Goal: Task Accomplishment & Management: Manage account settings

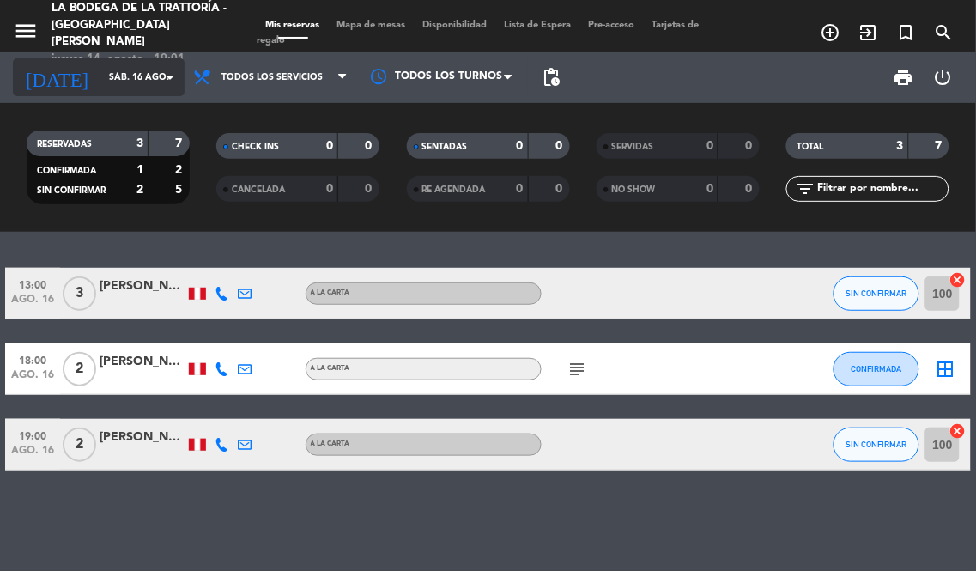
click at [100, 74] on input "sáb. 16 ago." at bounding box center [163, 77] width 126 height 27
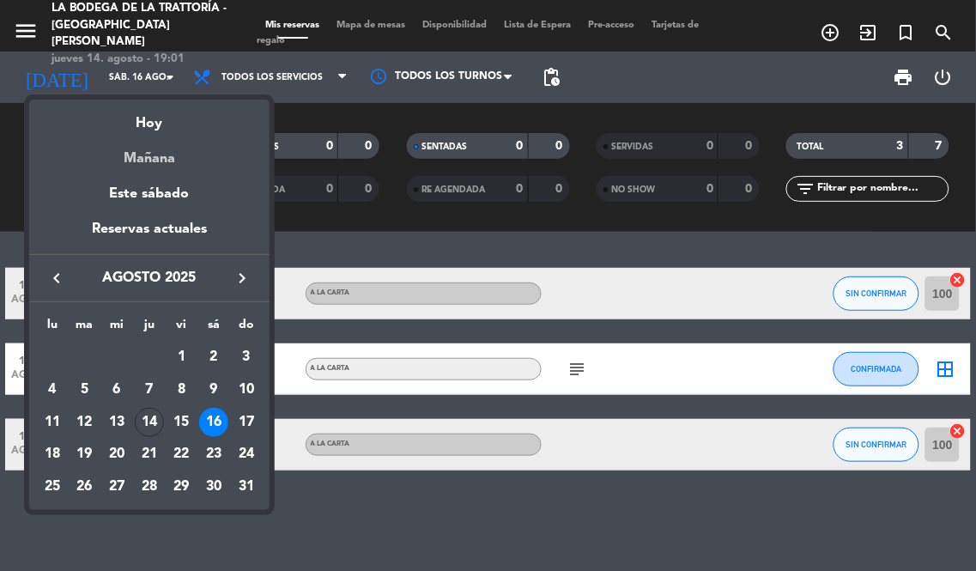
click at [151, 154] on div "Mañana" at bounding box center [149, 152] width 240 height 35
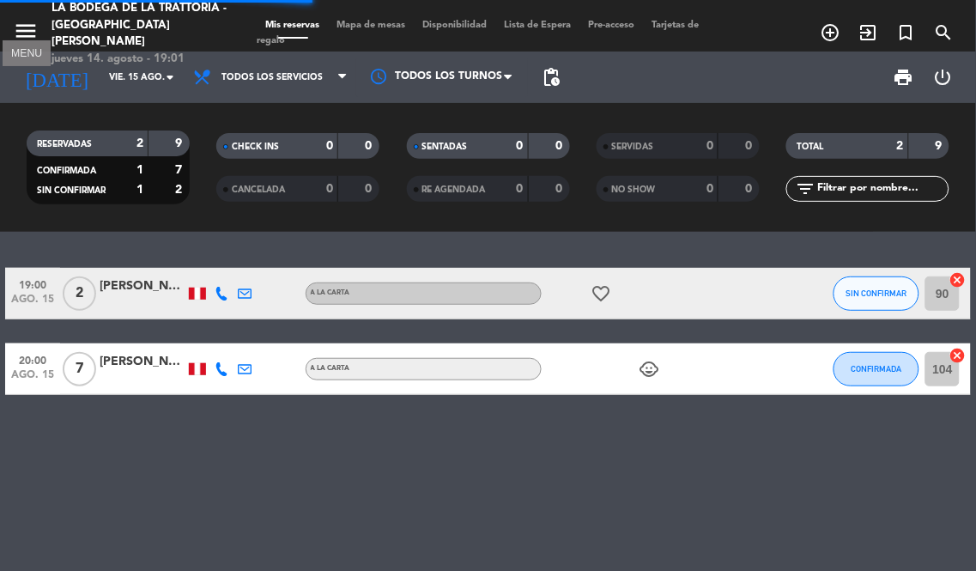
click at [28, 18] on icon "menu" at bounding box center [26, 31] width 26 height 26
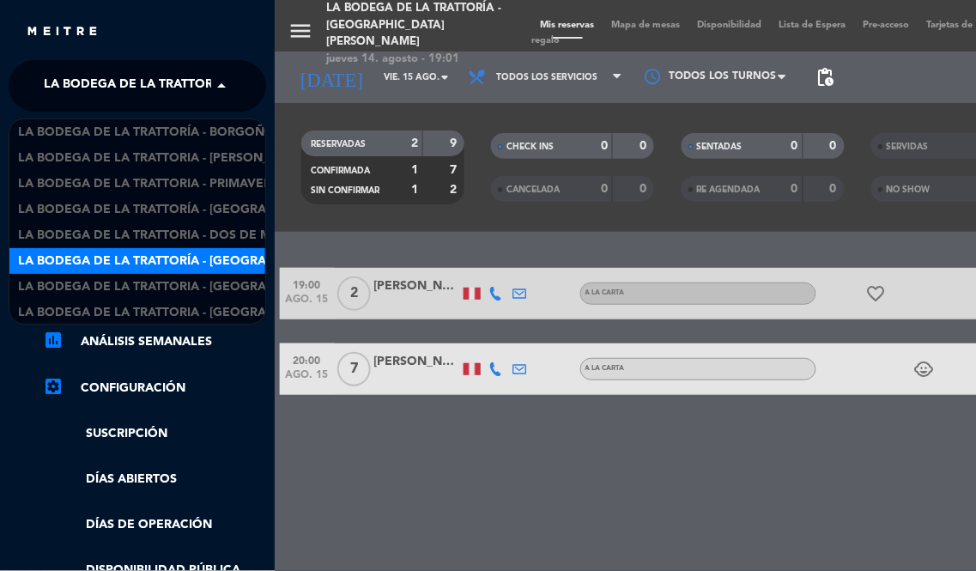
click at [163, 84] on span "La Bodega de la Trattoría - [GEOGRAPHIC_DATA][PERSON_NAME]" at bounding box center [253, 86] width 418 height 36
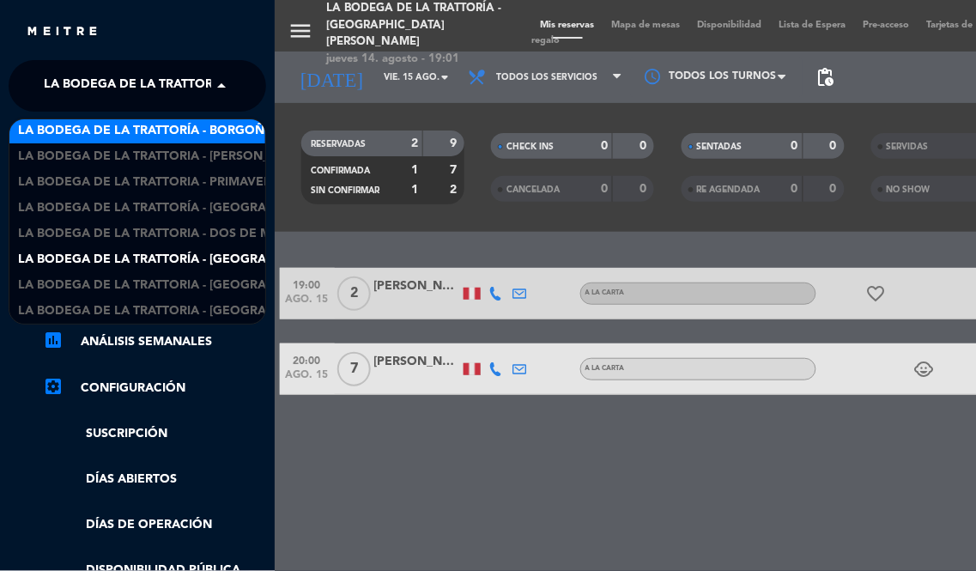
click at [191, 123] on span "La Bodega de la Trattoría - Borgoño" at bounding box center [146, 131] width 257 height 20
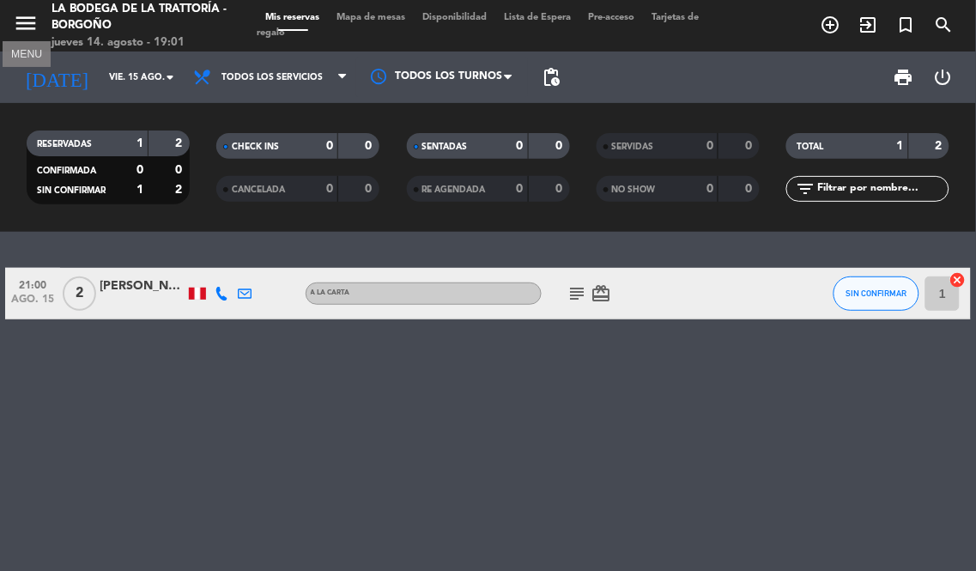
click at [33, 15] on icon "menu" at bounding box center [26, 23] width 26 height 26
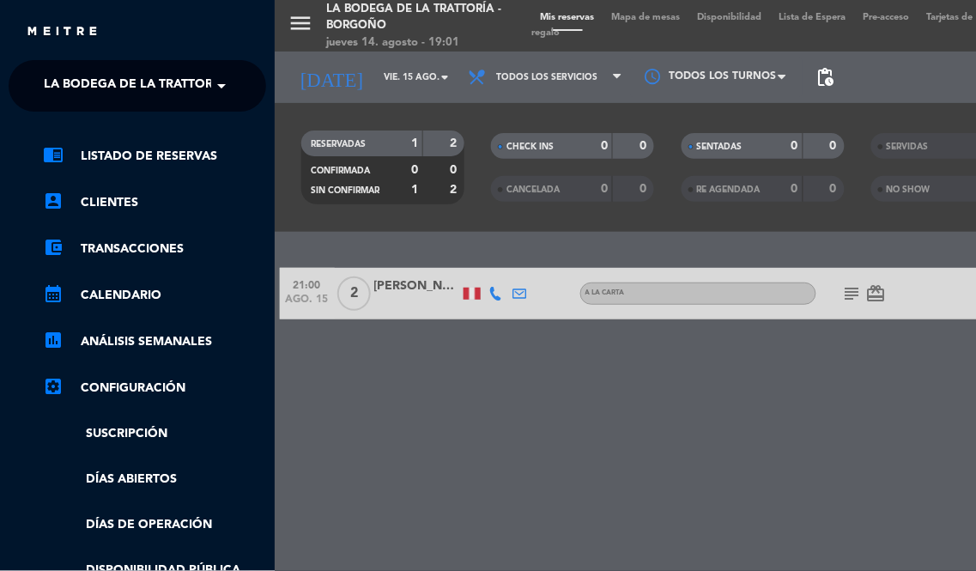
click at [173, 81] on span "La Bodega de la Trattoría - Borgoño" at bounding box center [172, 86] width 257 height 36
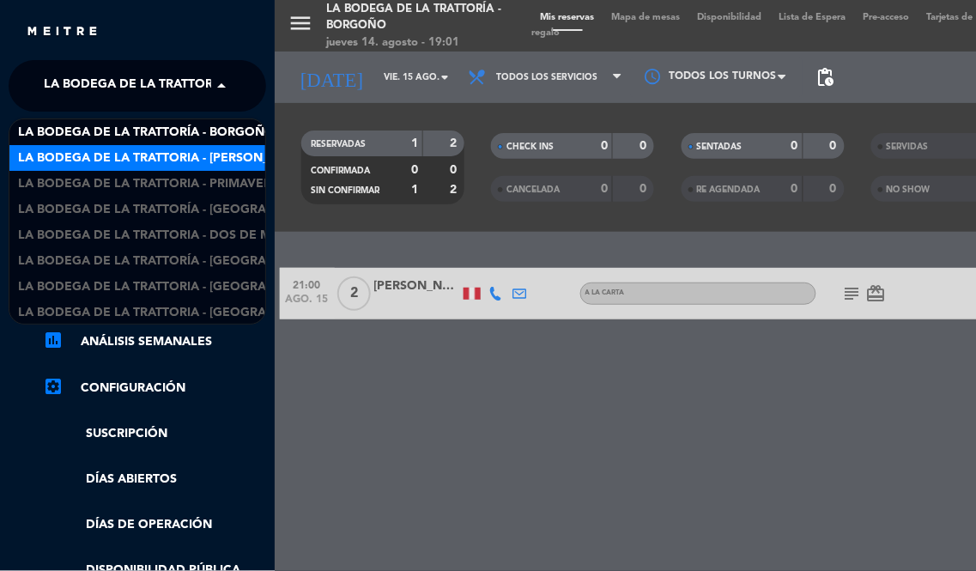
click at [190, 158] on span "La Bodega de la Trattoria - [PERSON_NAME]" at bounding box center [163, 158] width 291 height 20
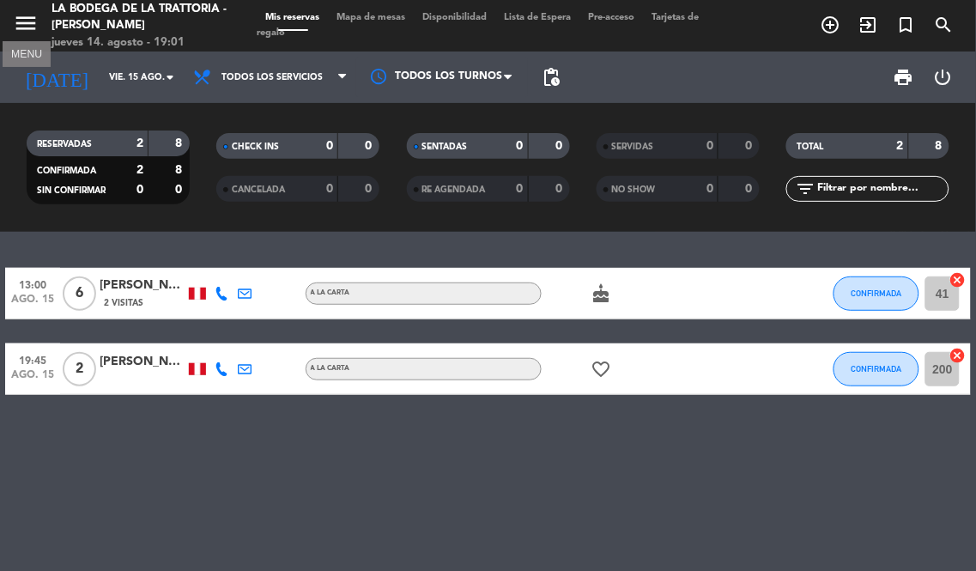
click at [36, 23] on icon "menu" at bounding box center [26, 23] width 26 height 26
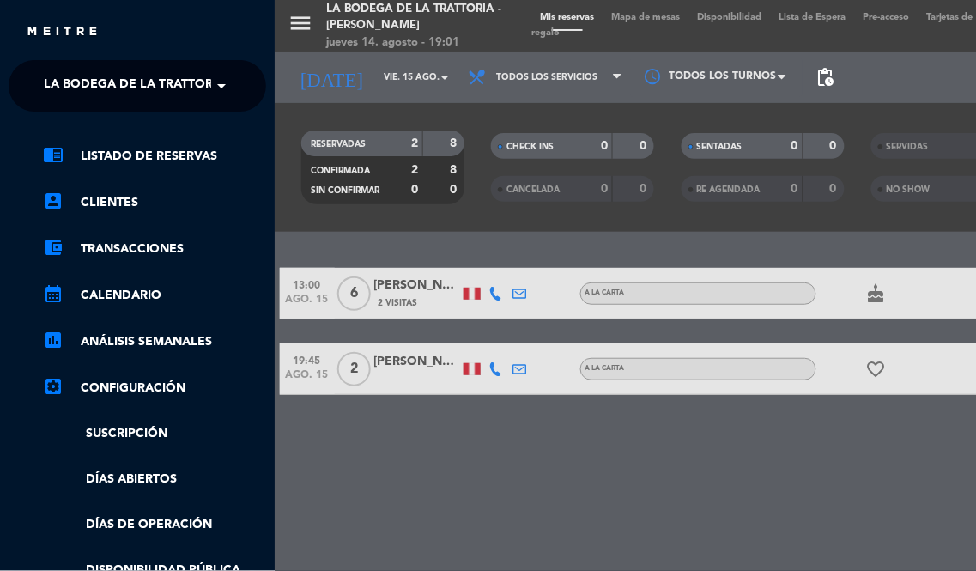
click at [223, 87] on span at bounding box center [225, 86] width 29 height 36
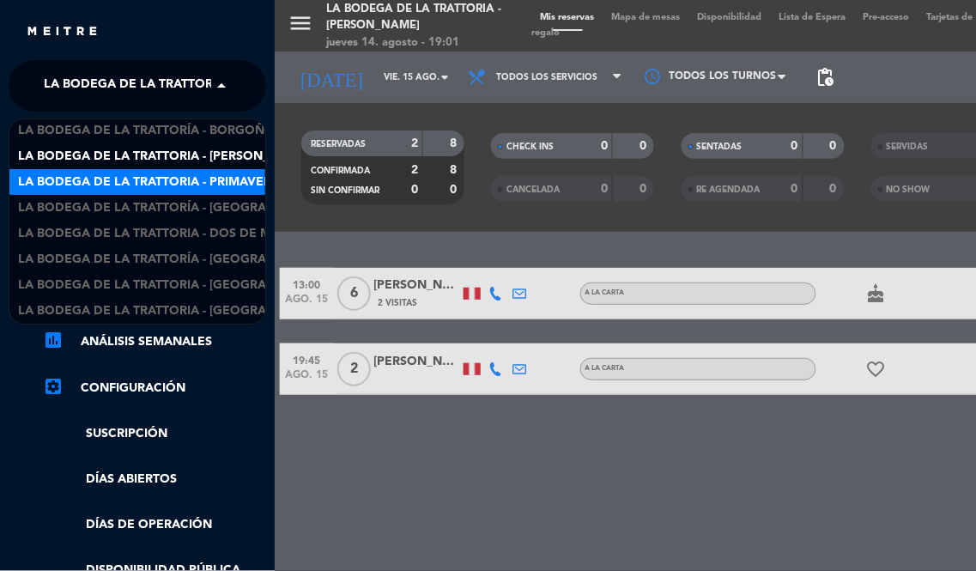
click at [233, 172] on span "La Bodega de la Trattoria - Primavera" at bounding box center [149, 182] width 262 height 20
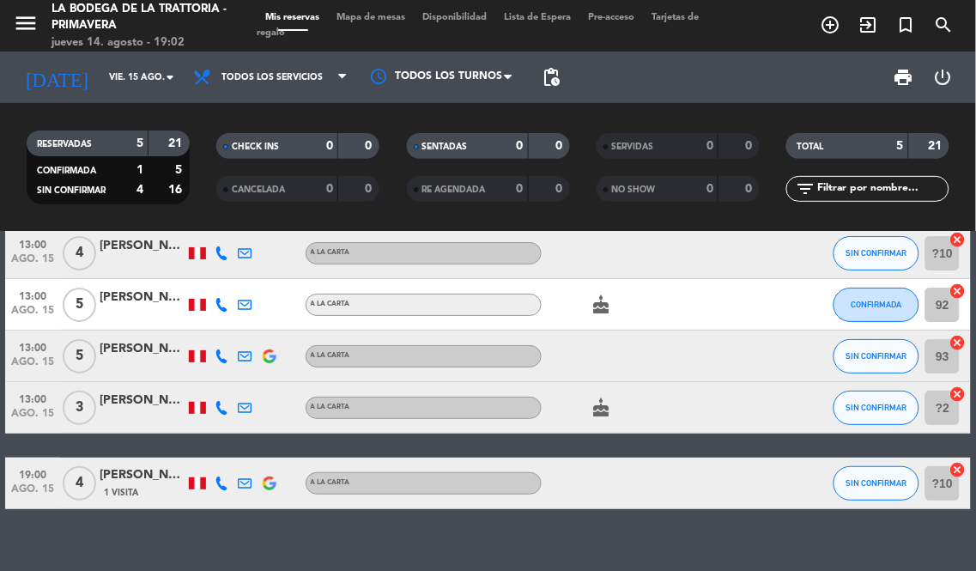
scroll to position [64, 0]
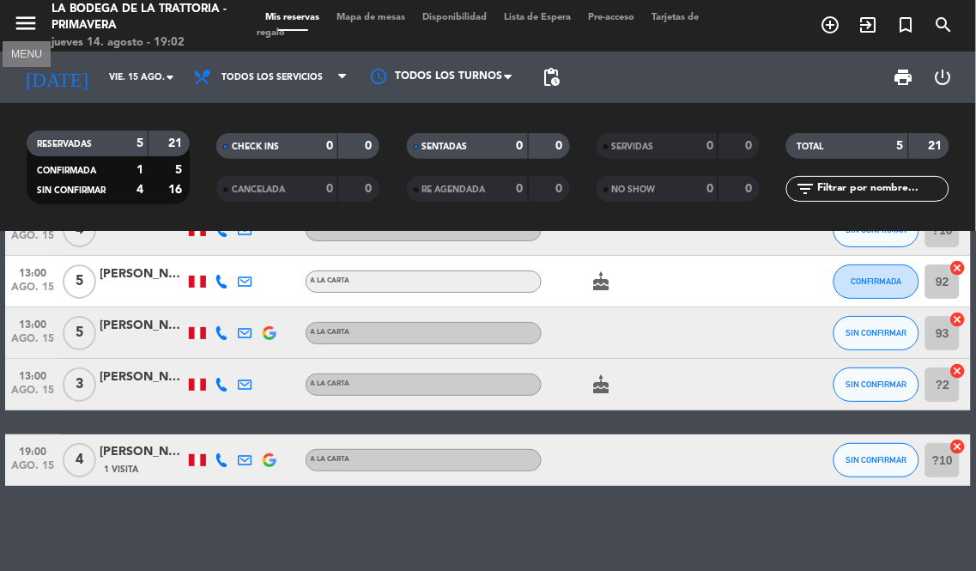
click at [21, 15] on icon "menu" at bounding box center [26, 23] width 26 height 26
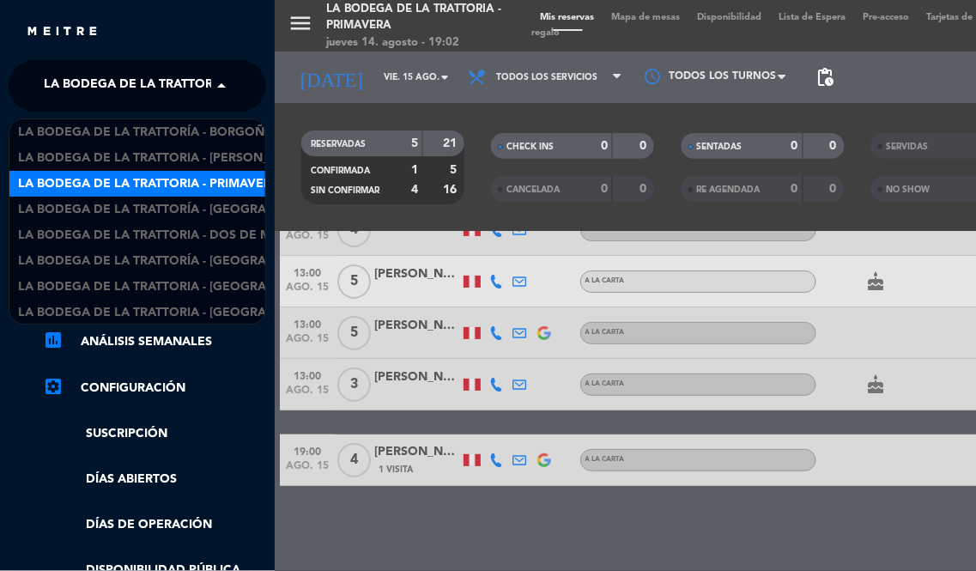
click at [165, 78] on span "La Bodega de la Trattoria - Primavera" at bounding box center [175, 86] width 262 height 36
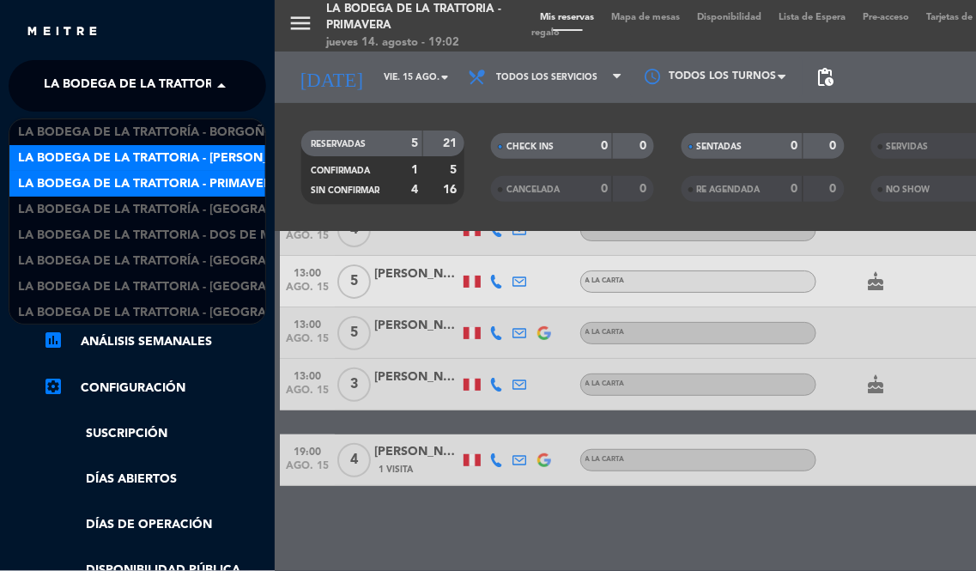
scroll to position [2, 0]
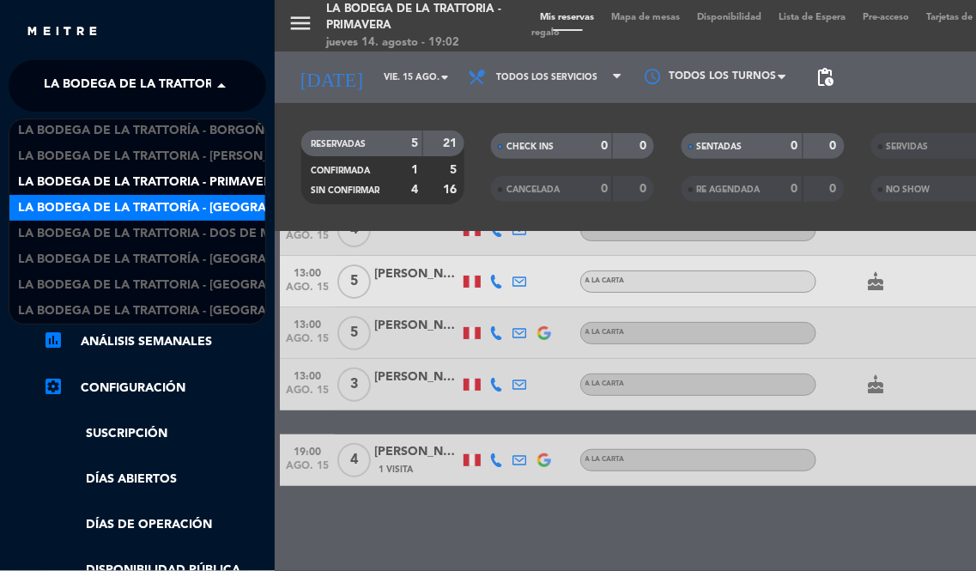
click at [179, 210] on span "La Bodega de la Trattoría - [GEOGRAPHIC_DATA]" at bounding box center [177, 208] width 318 height 20
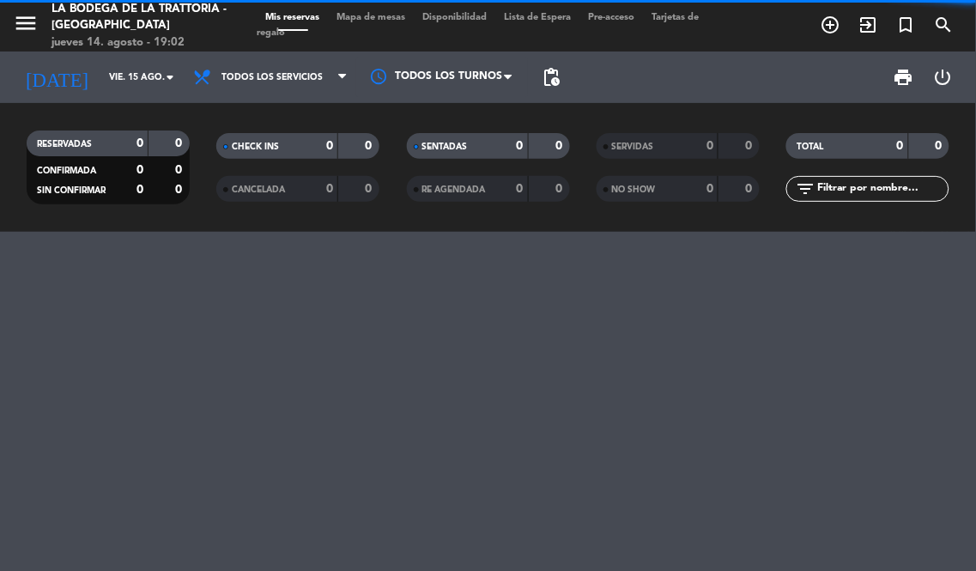
scroll to position [0, 0]
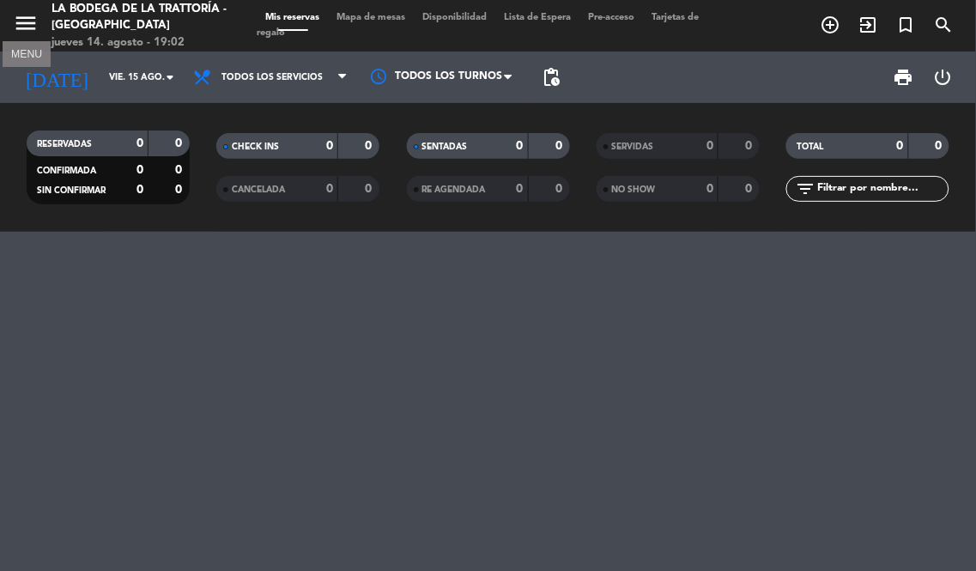
click at [28, 27] on icon "menu" at bounding box center [26, 23] width 26 height 26
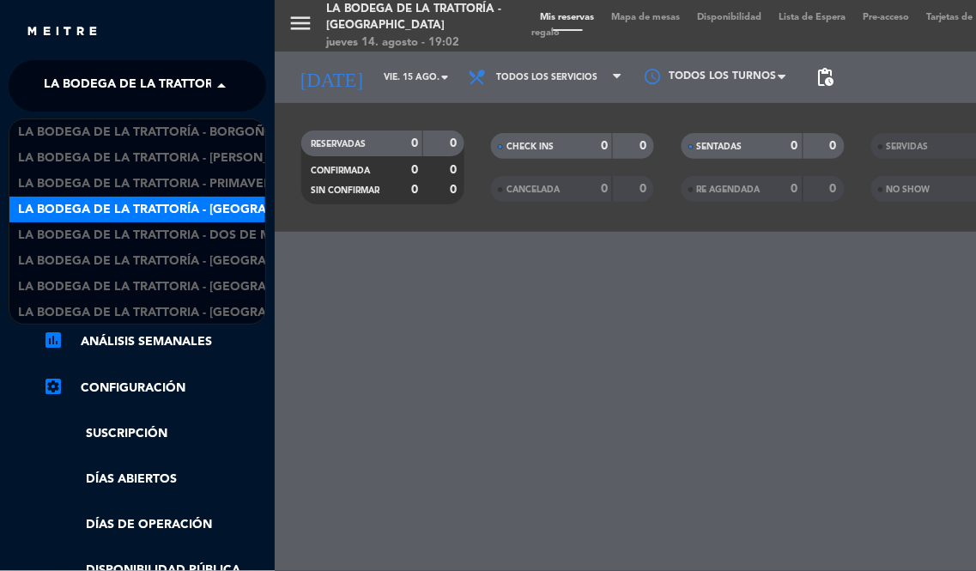
click at [220, 86] on span at bounding box center [225, 86] width 29 height 36
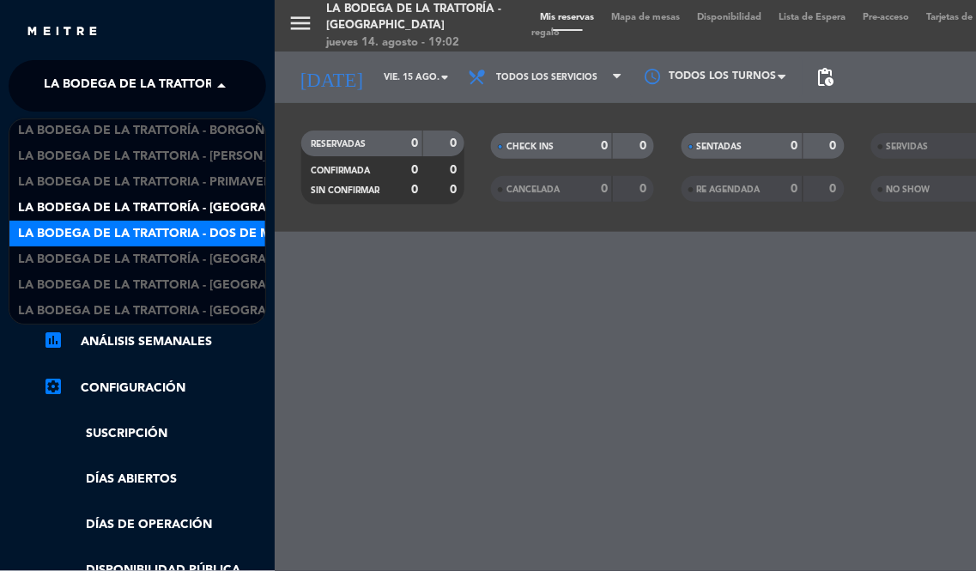
click at [200, 235] on span "La Bodega de la Trattoria - Dos de Mayo" at bounding box center [157, 234] width 279 height 20
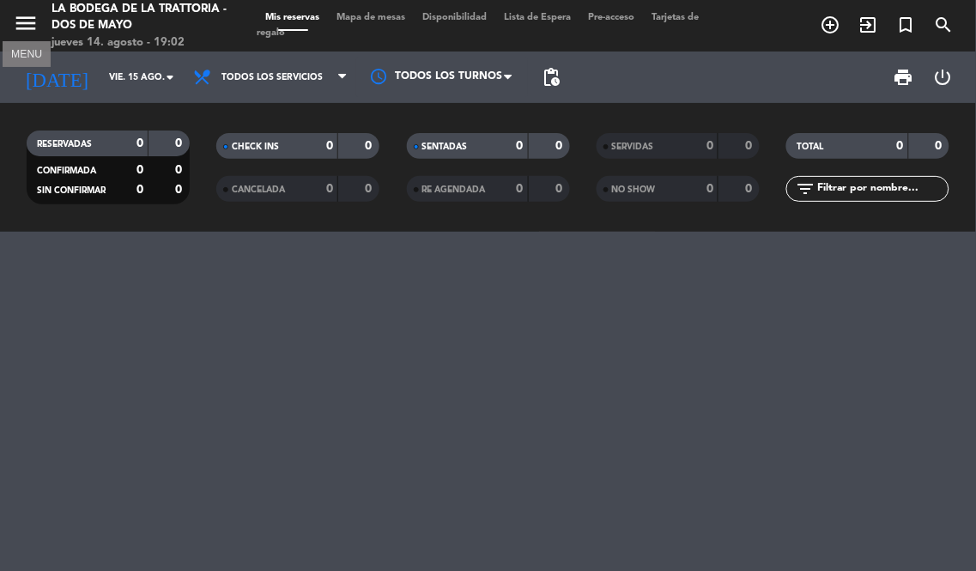
click at [30, 28] on icon "menu" at bounding box center [26, 23] width 26 height 26
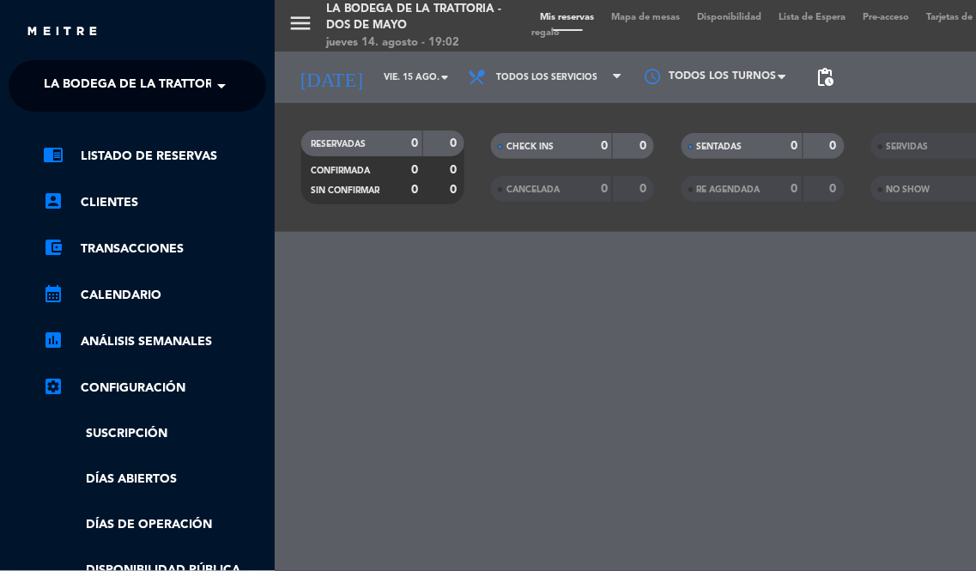
click at [203, 90] on span "La Bodega de la Trattoria - Dos de Mayo" at bounding box center [183, 86] width 279 height 36
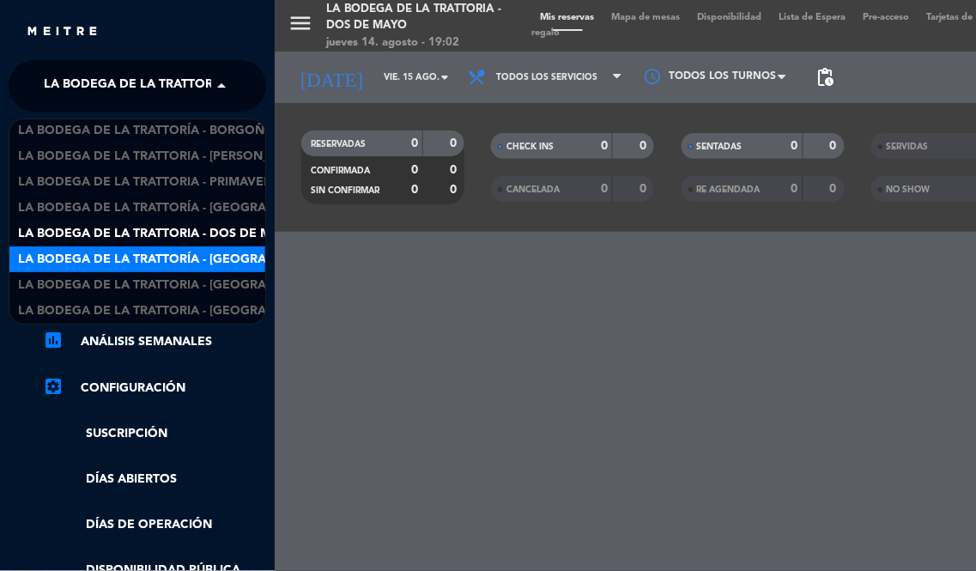
click at [197, 260] on span "La Bodega de la Trattoría - [GEOGRAPHIC_DATA][PERSON_NAME]" at bounding box center [227, 260] width 418 height 20
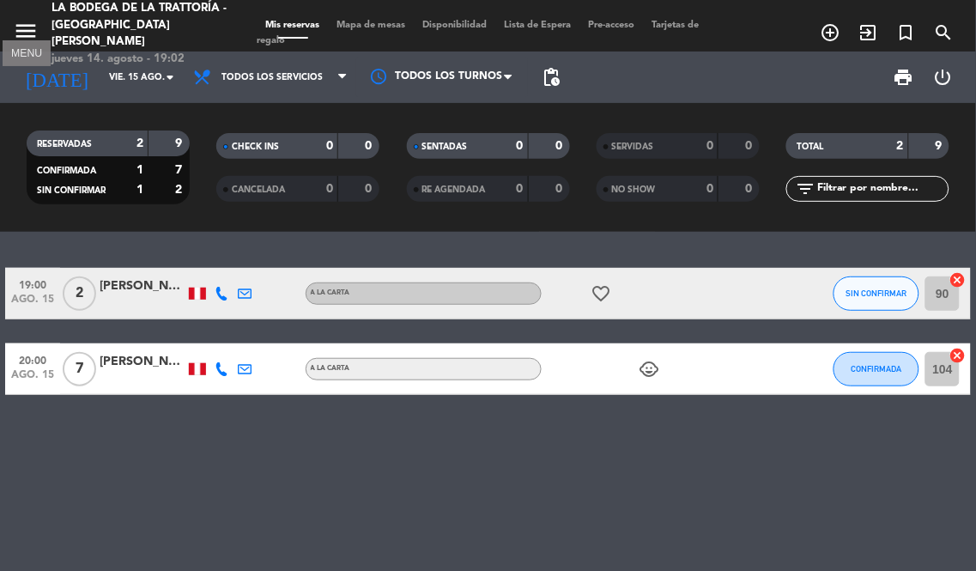
click at [23, 18] on icon "menu" at bounding box center [26, 31] width 26 height 26
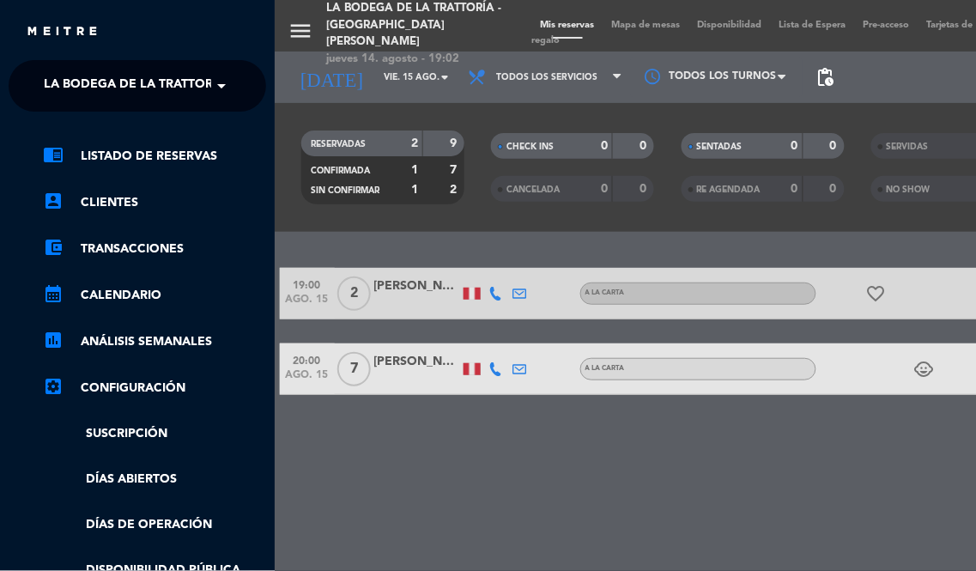
click at [196, 98] on span "La Bodega de la Trattoría - [GEOGRAPHIC_DATA][PERSON_NAME]" at bounding box center [253, 86] width 418 height 36
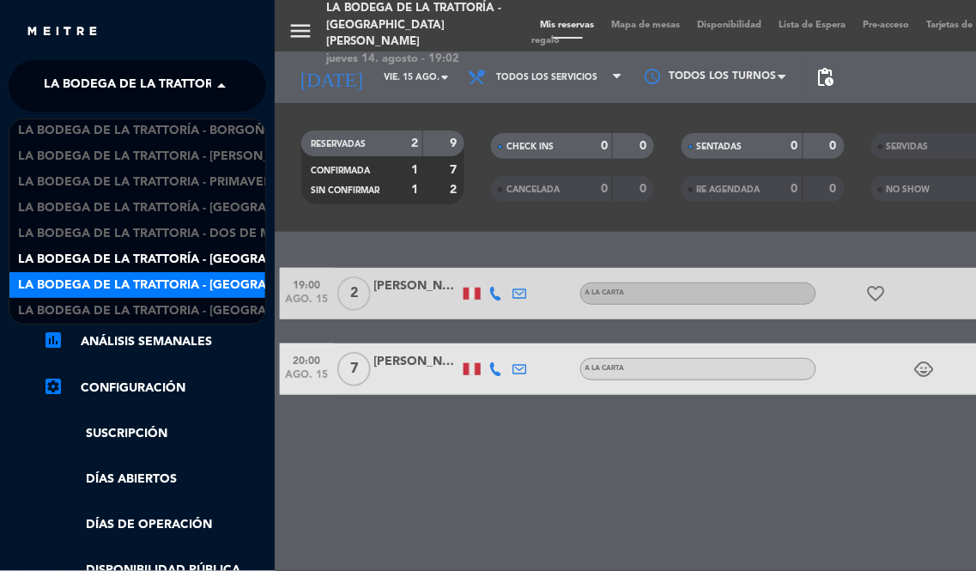
click at [196, 281] on span "La Bodega de la Trattoria - [GEOGRAPHIC_DATA]" at bounding box center [177, 285] width 318 height 20
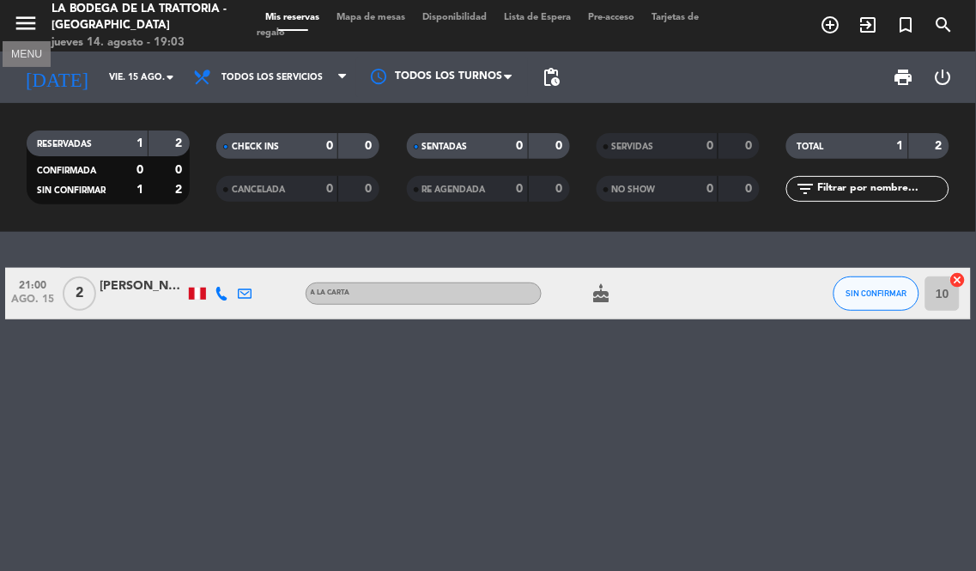
click at [17, 17] on icon "menu" at bounding box center [26, 23] width 26 height 26
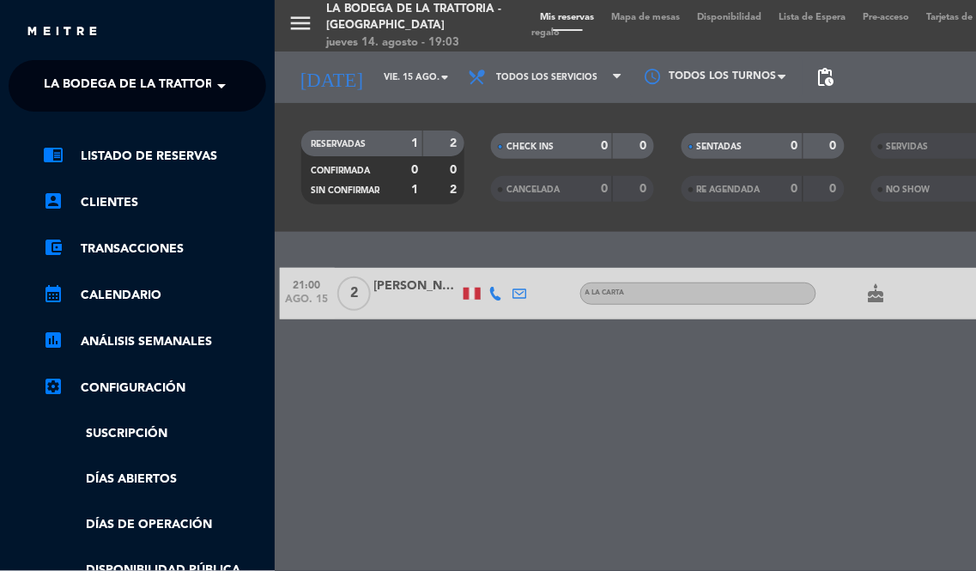
click at [207, 81] on span "La Bodega de la Trattoria - [GEOGRAPHIC_DATA]" at bounding box center [203, 86] width 318 height 36
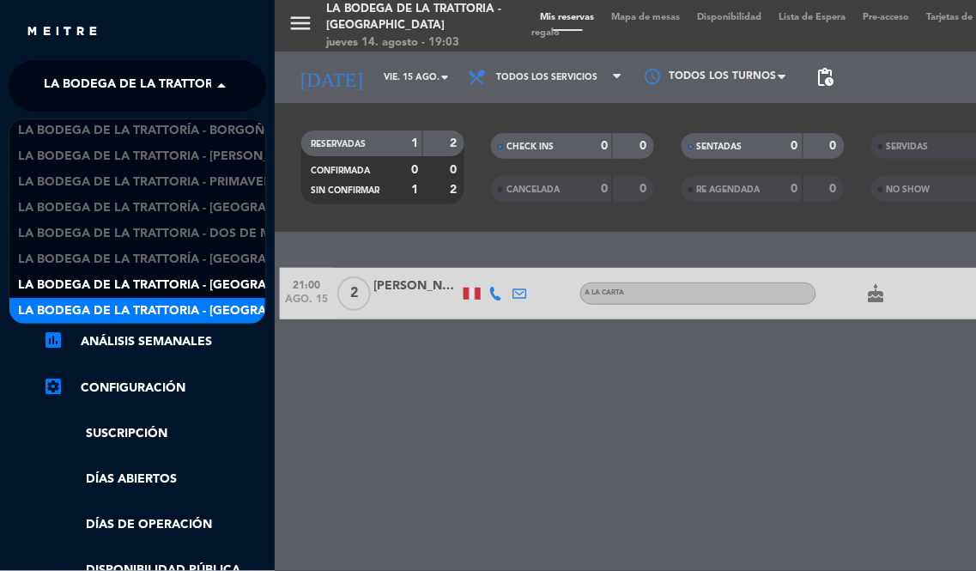
click at [217, 302] on span "La Bodega de la Trattoria - [GEOGRAPHIC_DATA][PERSON_NAME]" at bounding box center [227, 311] width 418 height 20
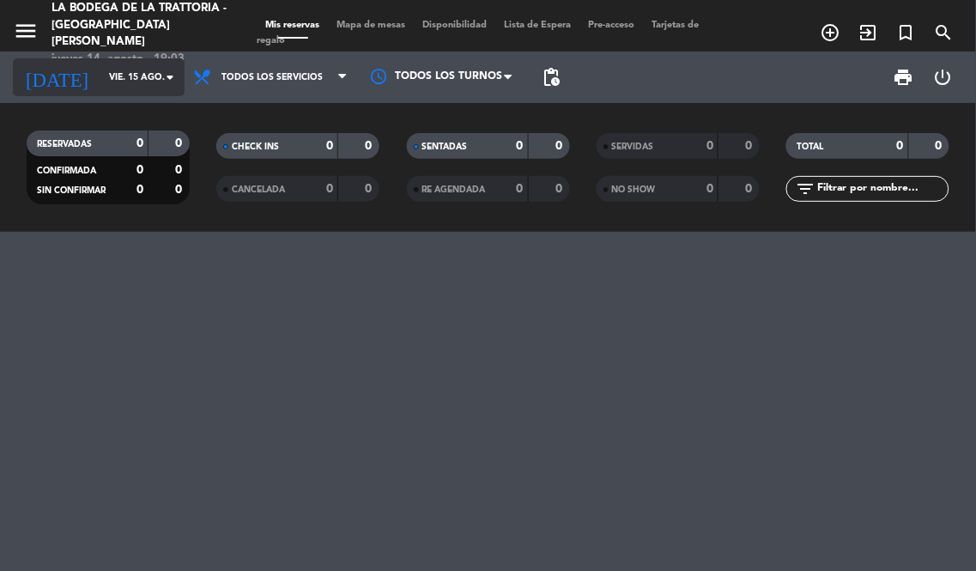
click at [121, 81] on input "vie. 15 ago." at bounding box center [163, 77] width 126 height 27
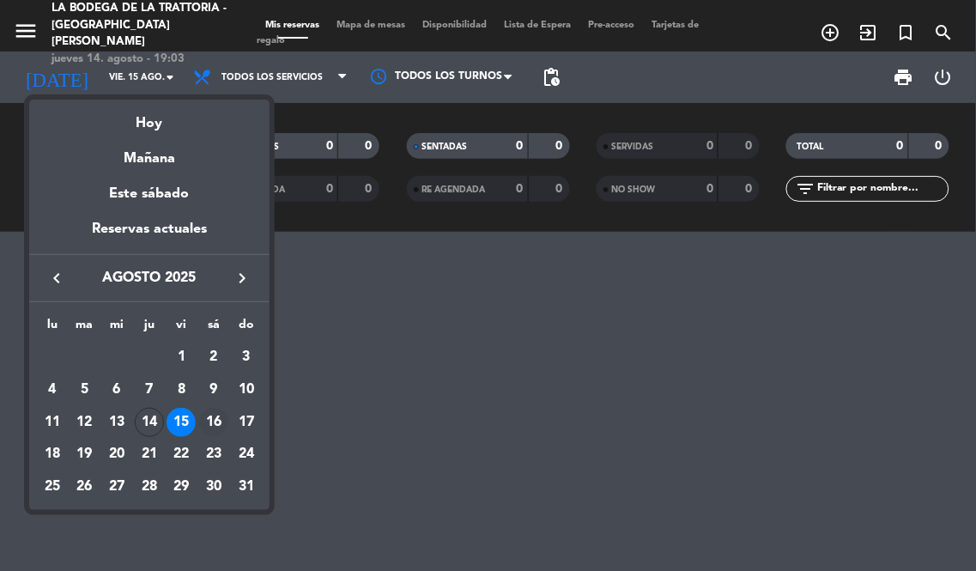
click at [211, 416] on div "16" at bounding box center [213, 422] width 29 height 29
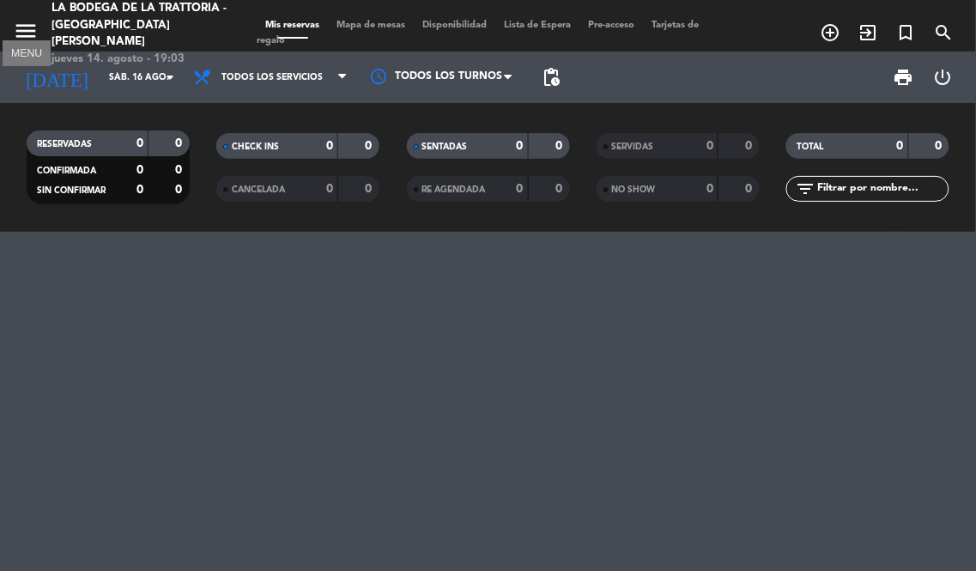
click at [21, 18] on icon "menu" at bounding box center [26, 31] width 26 height 26
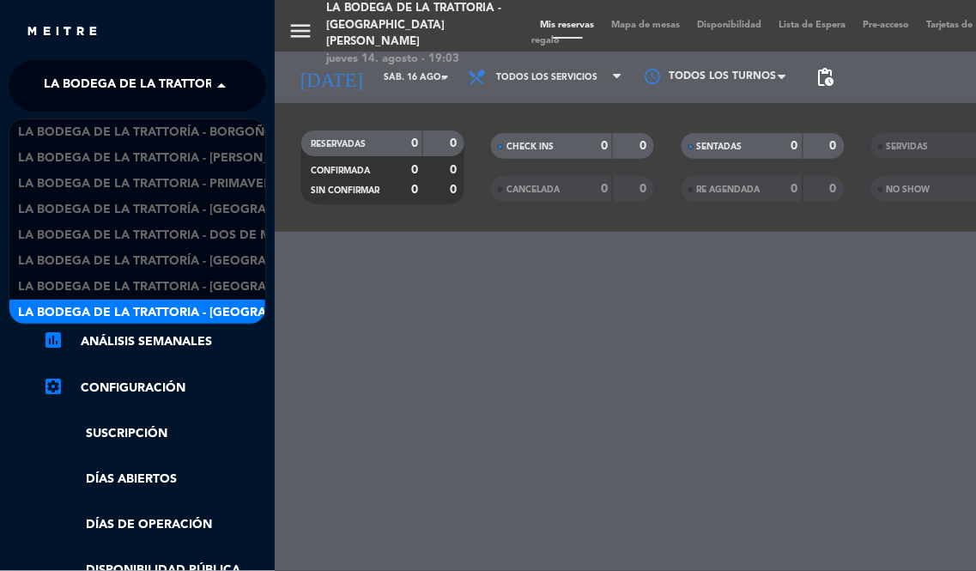
click at [180, 92] on span "La Bodega de la Trattoria - [GEOGRAPHIC_DATA][PERSON_NAME]" at bounding box center [253, 86] width 418 height 36
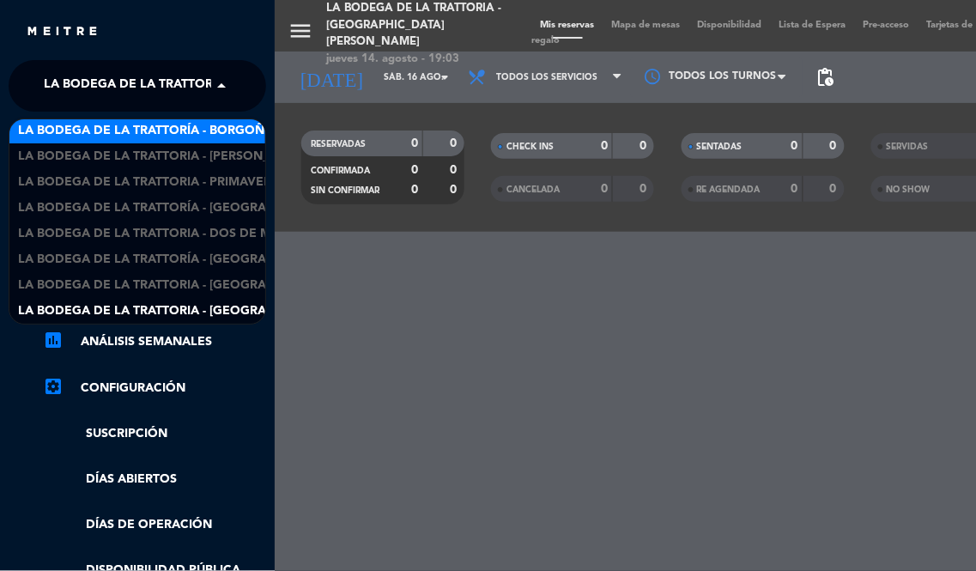
click at [183, 122] on span "La Bodega de la Trattoría - Borgoño" at bounding box center [146, 131] width 257 height 20
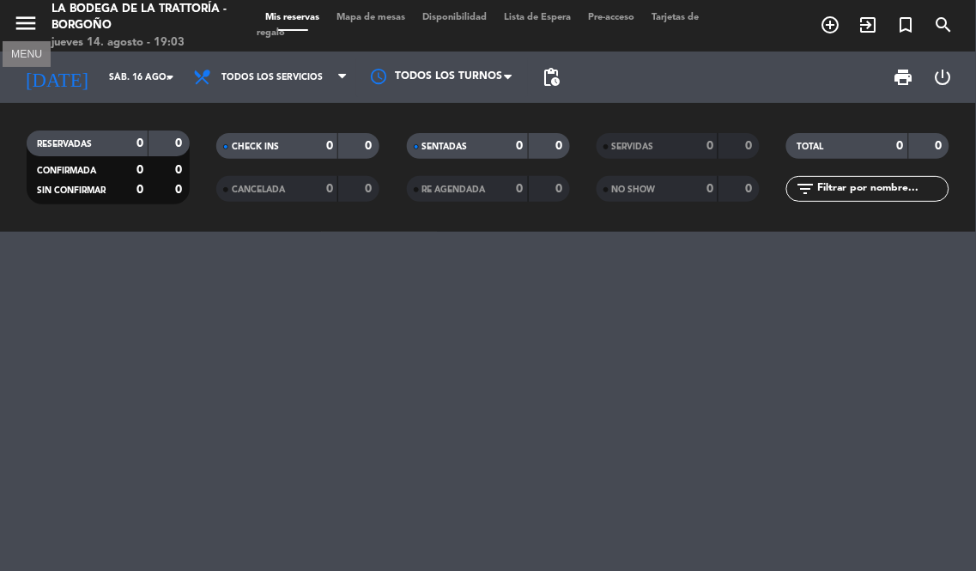
click at [23, 29] on icon "menu" at bounding box center [26, 23] width 26 height 26
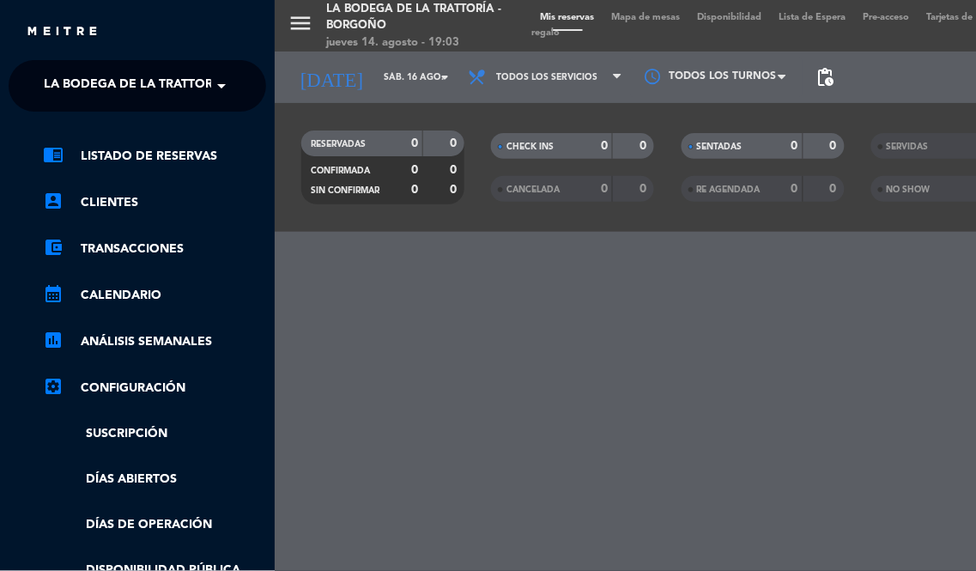
click at [223, 97] on span at bounding box center [225, 86] width 29 height 36
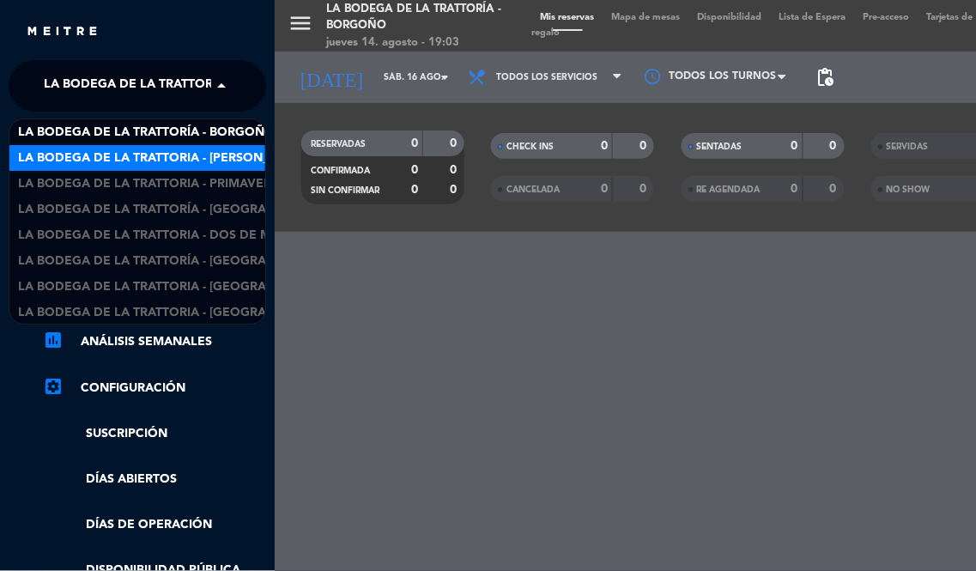
click at [199, 165] on span "La Bodega de la Trattoria - [PERSON_NAME]" at bounding box center [163, 158] width 291 height 20
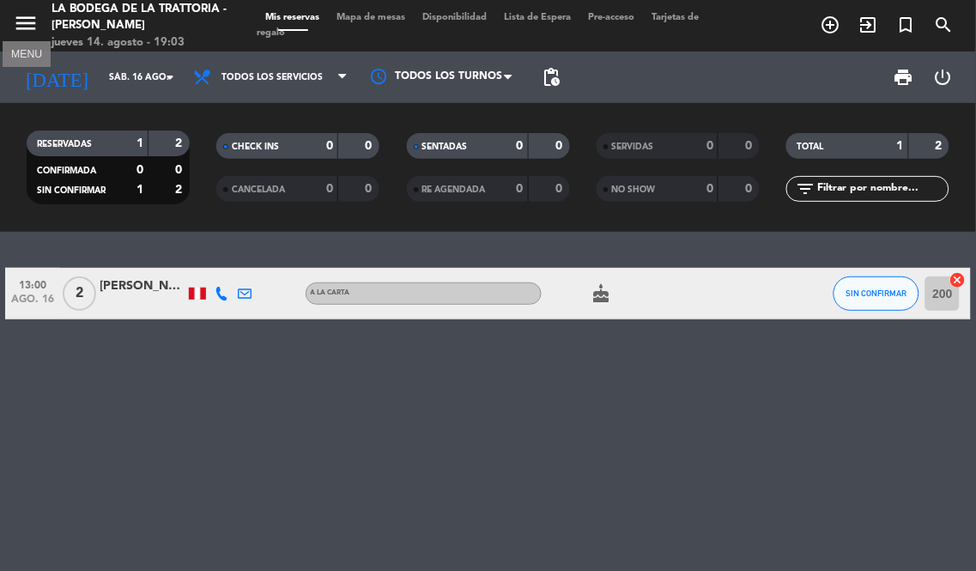
click at [15, 24] on icon "menu" at bounding box center [26, 23] width 26 height 26
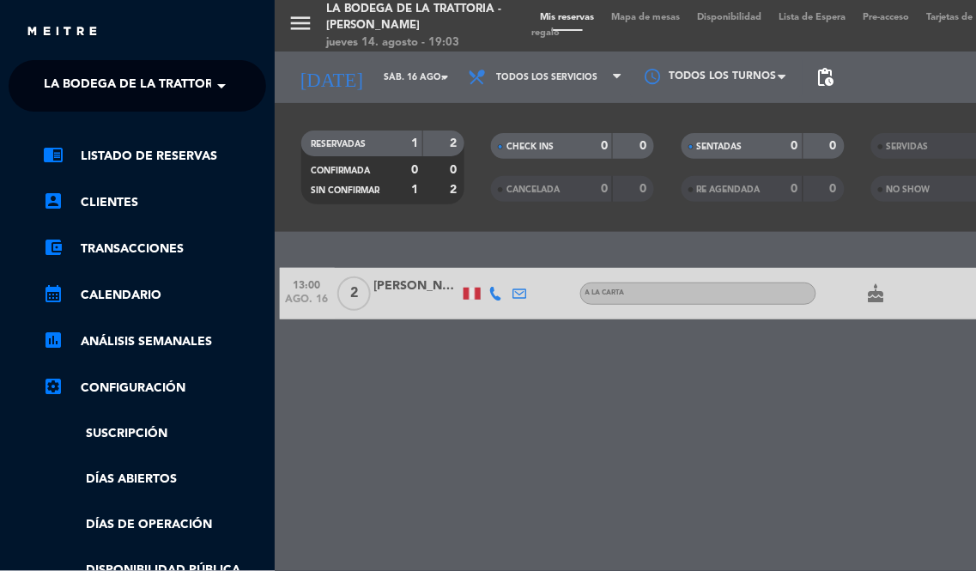
click at [191, 82] on span "La Bodega de la Trattoria - [PERSON_NAME]" at bounding box center [189, 86] width 291 height 36
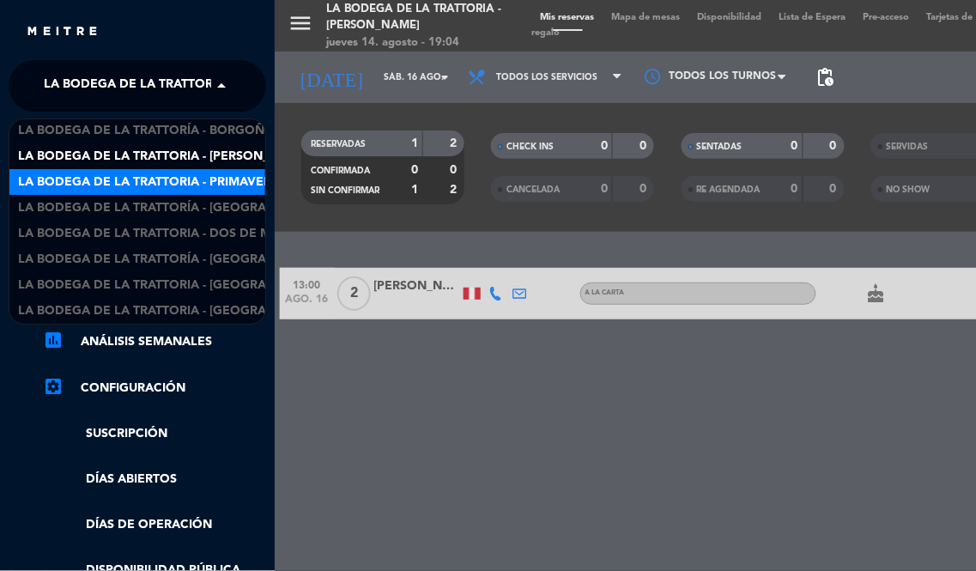
click at [195, 180] on span "La Bodega de la Trattoria - Primavera" at bounding box center [149, 182] width 262 height 20
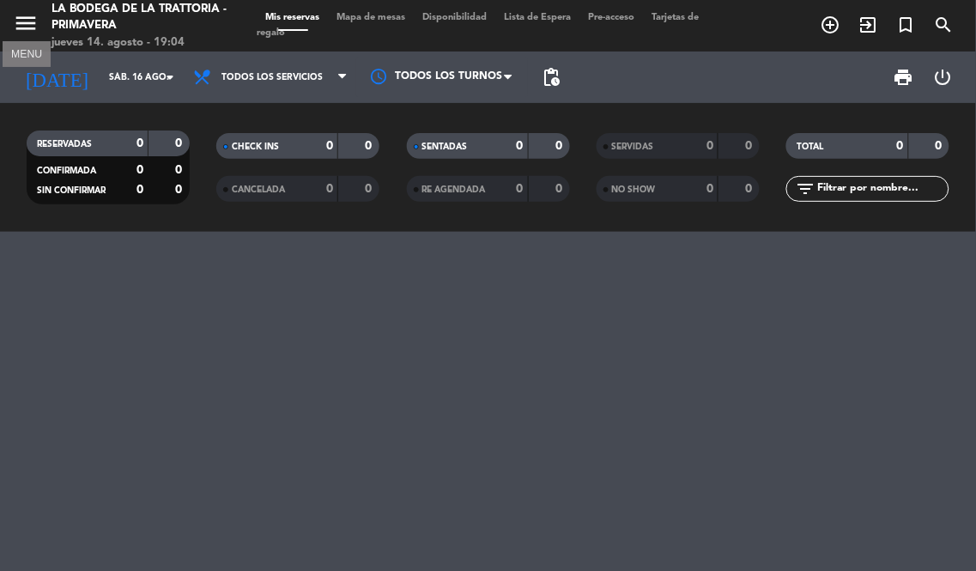
click at [36, 31] on icon "menu" at bounding box center [26, 23] width 26 height 26
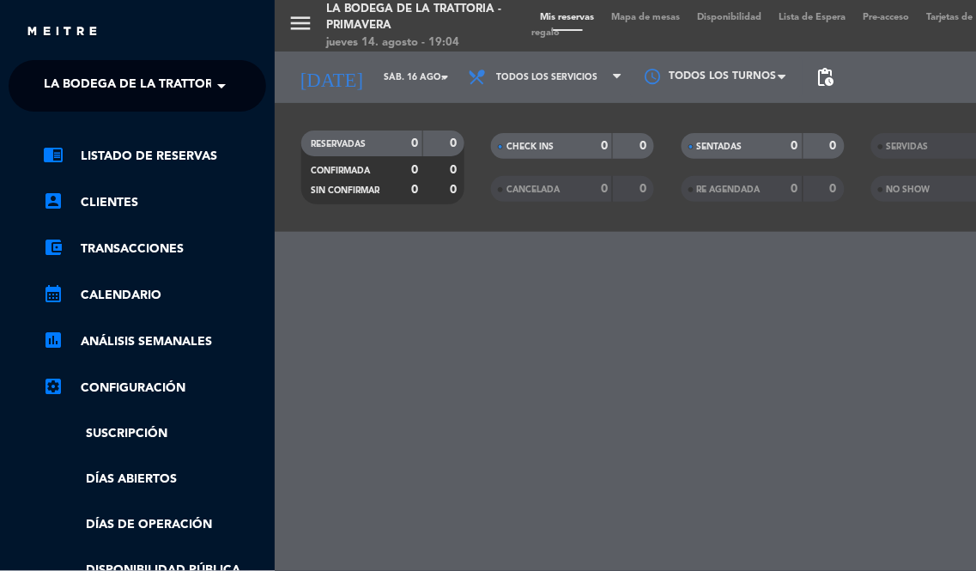
click at [233, 86] on span at bounding box center [225, 86] width 29 height 36
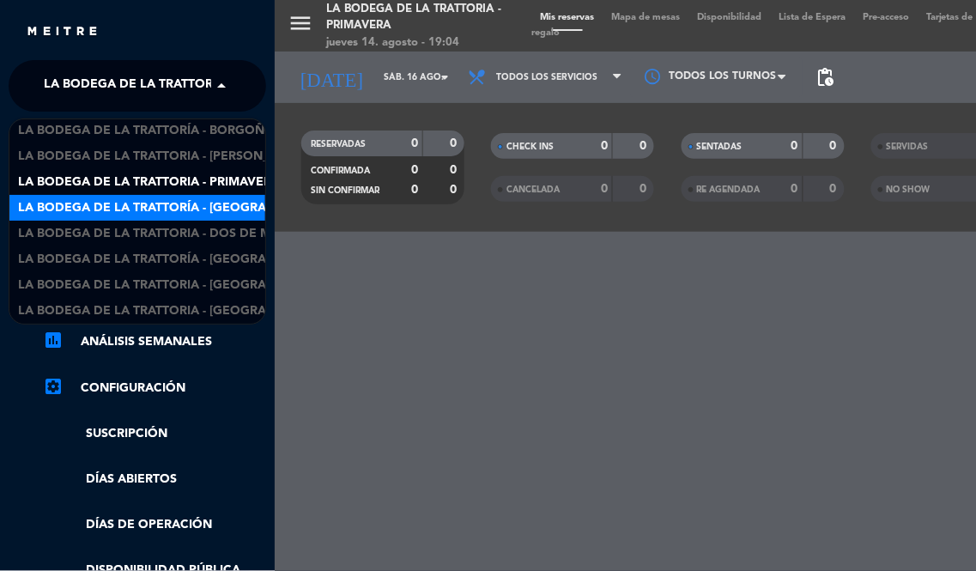
click at [207, 201] on span "La Bodega de la Trattoría - [GEOGRAPHIC_DATA]" at bounding box center [177, 208] width 318 height 20
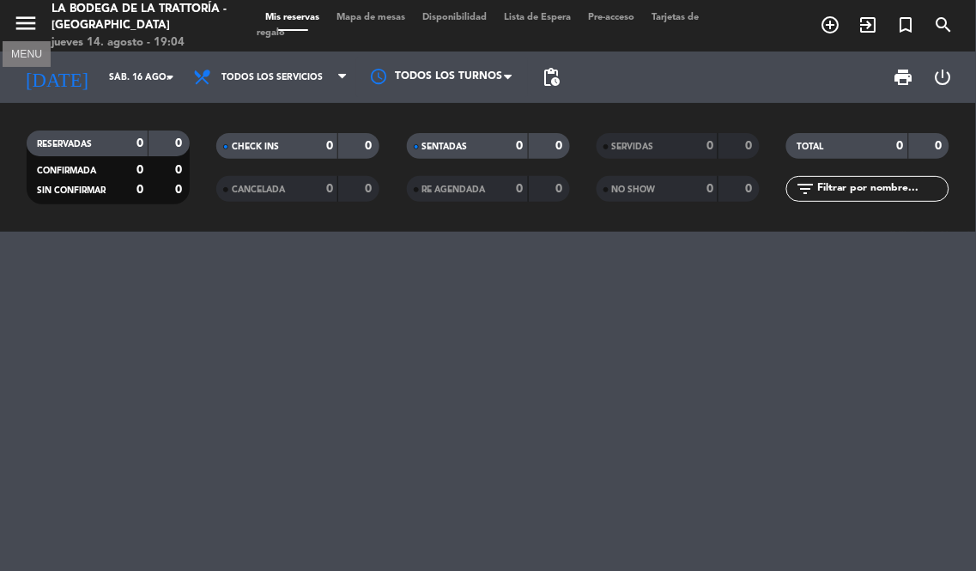
click at [36, 28] on icon "menu" at bounding box center [26, 23] width 26 height 26
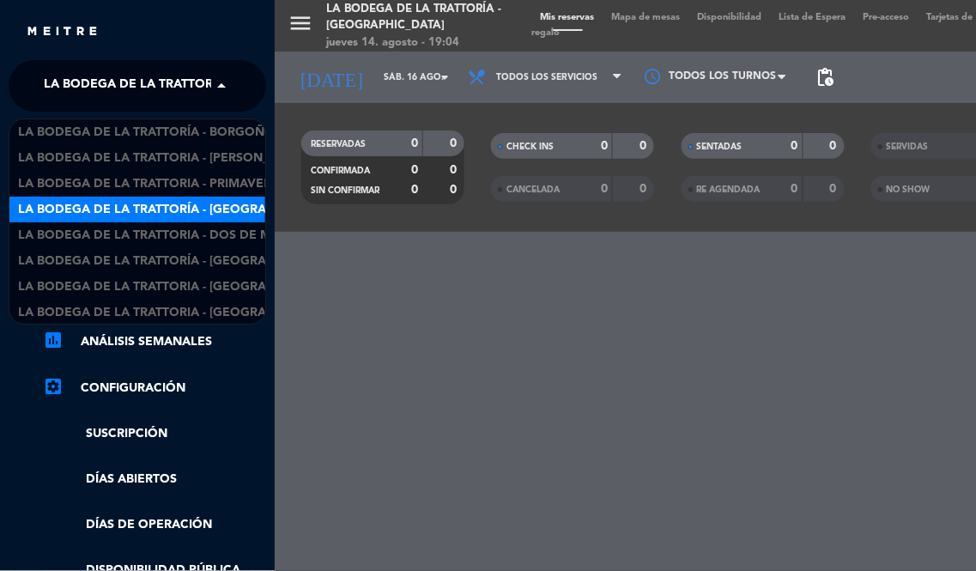
click at [175, 82] on span "La Bodega de la Trattoría - [GEOGRAPHIC_DATA]" at bounding box center [203, 86] width 318 height 36
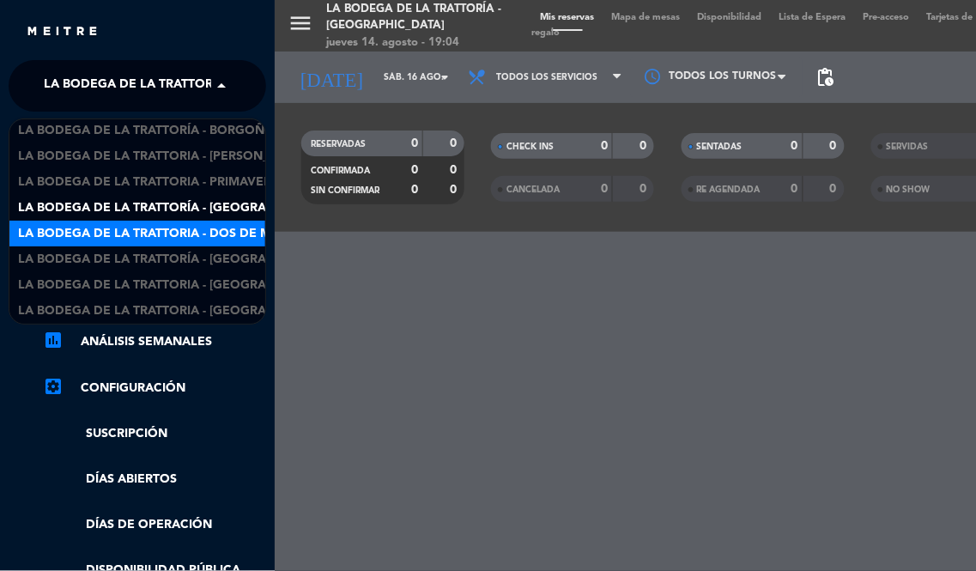
click at [210, 224] on span "La Bodega de la Trattoria - Dos de Mayo" at bounding box center [157, 234] width 279 height 20
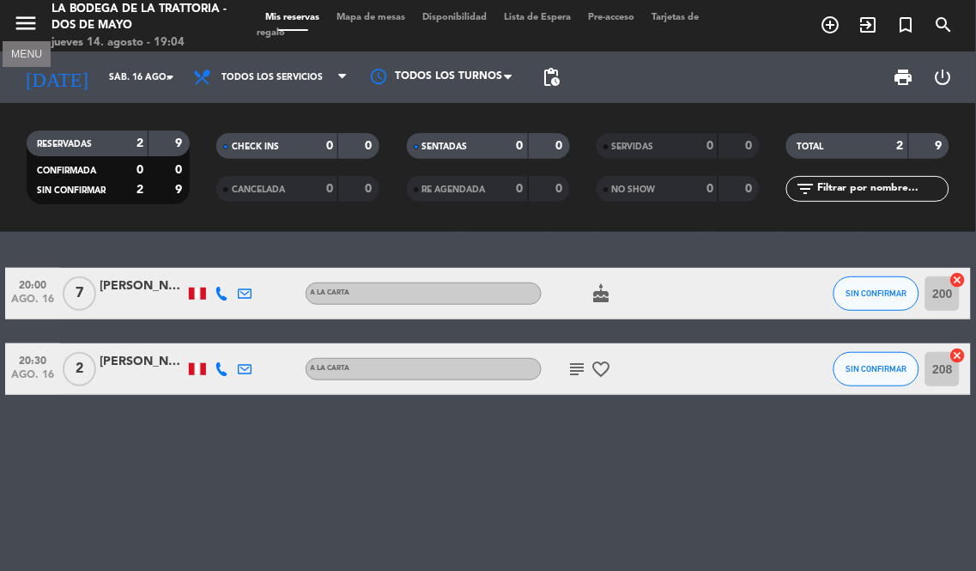
click at [23, 15] on icon "menu" at bounding box center [26, 23] width 26 height 26
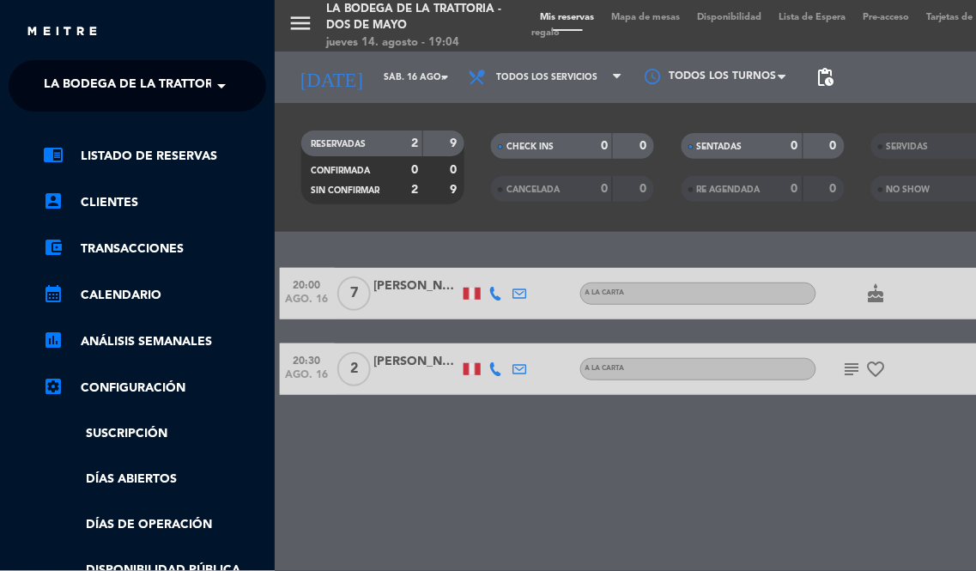
click at [221, 91] on span at bounding box center [225, 86] width 29 height 36
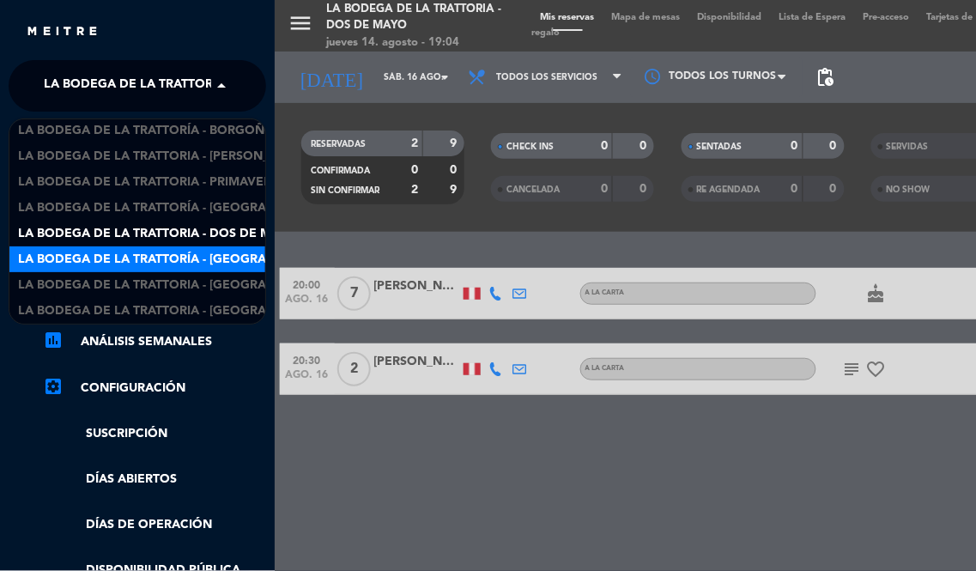
click at [197, 256] on span "La Bodega de la Trattoría - [GEOGRAPHIC_DATA][PERSON_NAME]" at bounding box center [227, 260] width 418 height 20
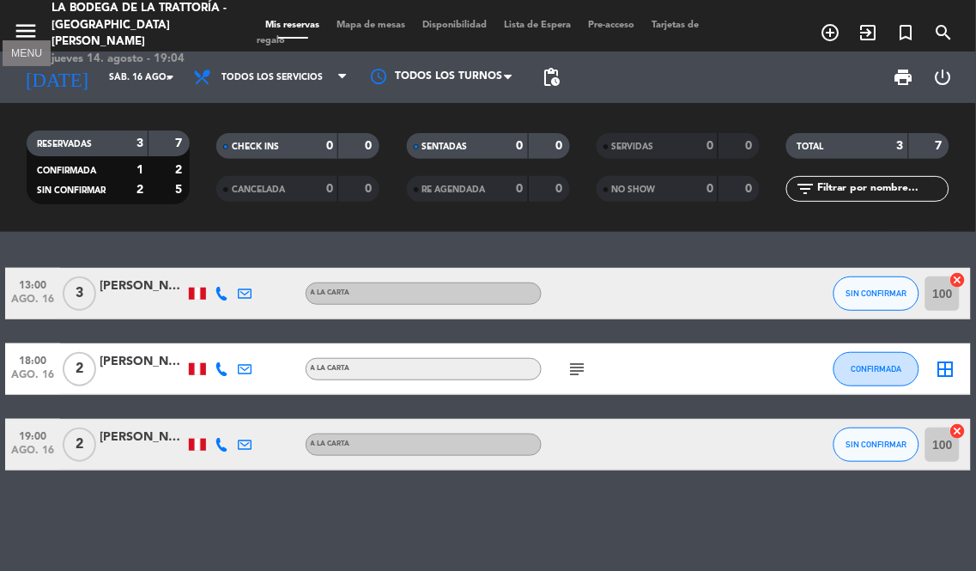
click at [28, 21] on icon "menu" at bounding box center [26, 31] width 26 height 26
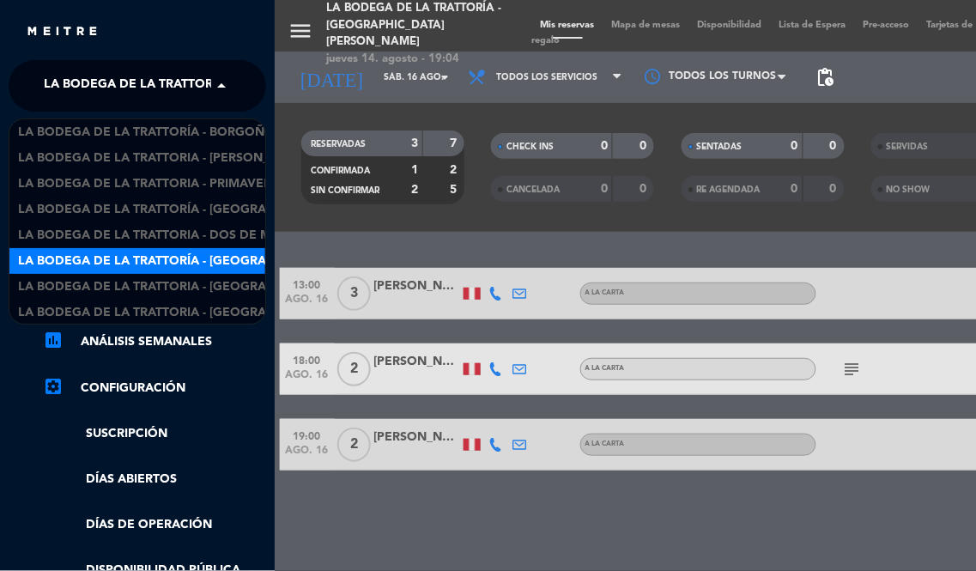
click at [202, 95] on span "La Bodega de la Trattoría - [GEOGRAPHIC_DATA][PERSON_NAME]" at bounding box center [253, 86] width 418 height 36
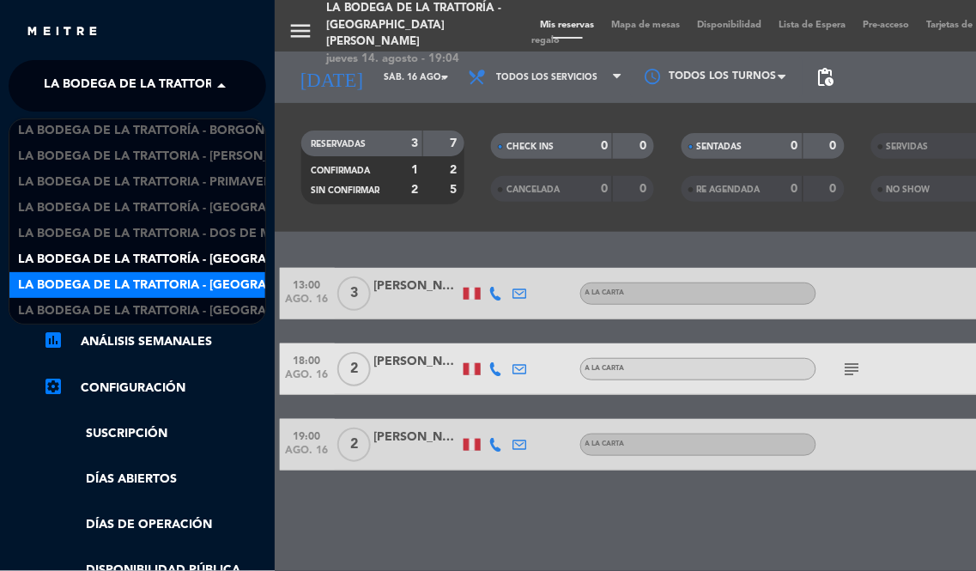
click at [229, 283] on span "La Bodega de la Trattoria - [GEOGRAPHIC_DATA]" at bounding box center [177, 285] width 318 height 20
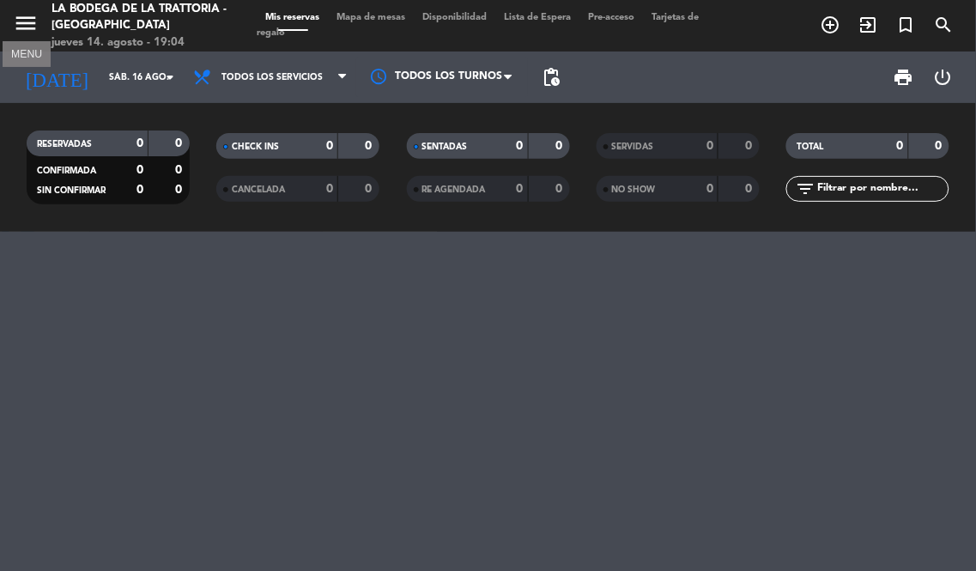
click at [27, 27] on icon "menu" at bounding box center [26, 23] width 26 height 26
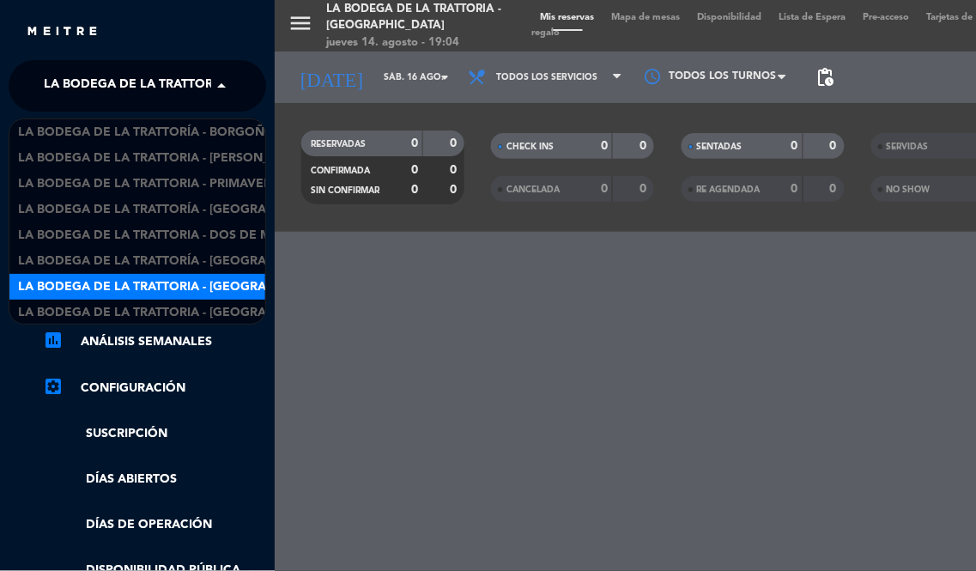
click at [193, 84] on span "La Bodega de la Trattoria - [GEOGRAPHIC_DATA]" at bounding box center [203, 86] width 318 height 36
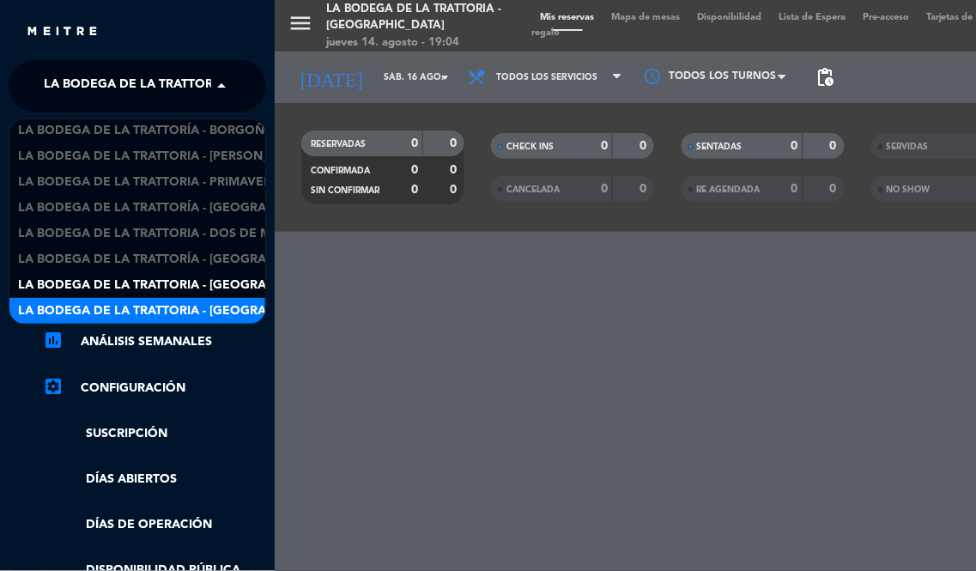
click at [200, 318] on span "La Bodega de la Trattoria - [GEOGRAPHIC_DATA][PERSON_NAME]" at bounding box center [227, 311] width 418 height 20
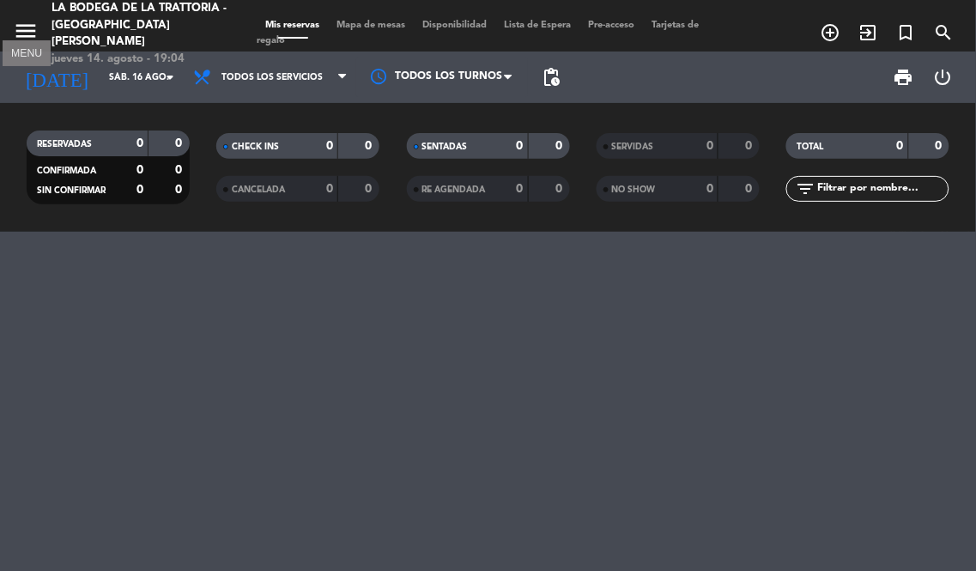
click at [27, 24] on icon "menu" at bounding box center [26, 31] width 26 height 26
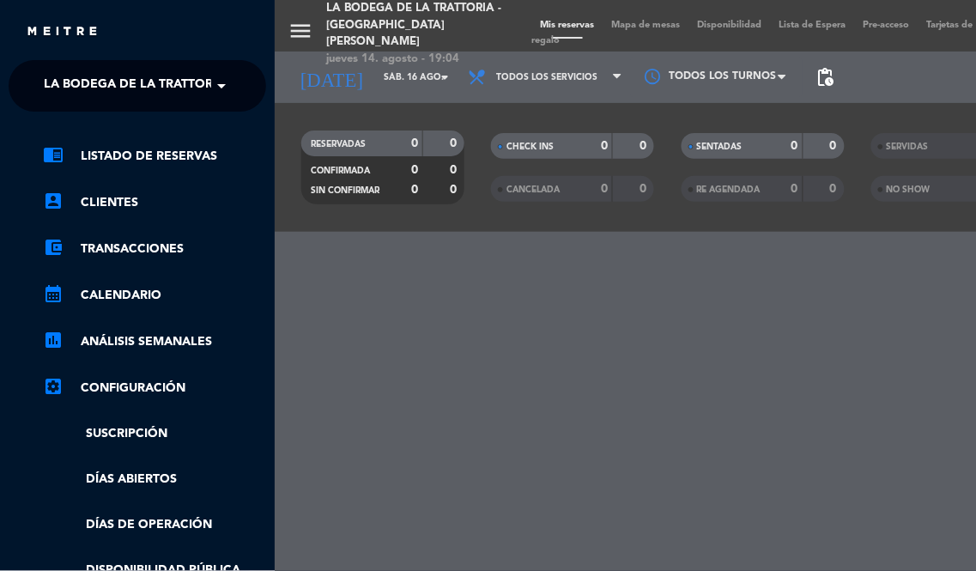
click at [465, 434] on div "menu La Bodega de la Trattoria - [GEOGRAPHIC_DATA][PERSON_NAME] [DATE] 14. agos…" at bounding box center [763, 285] width 976 height 571
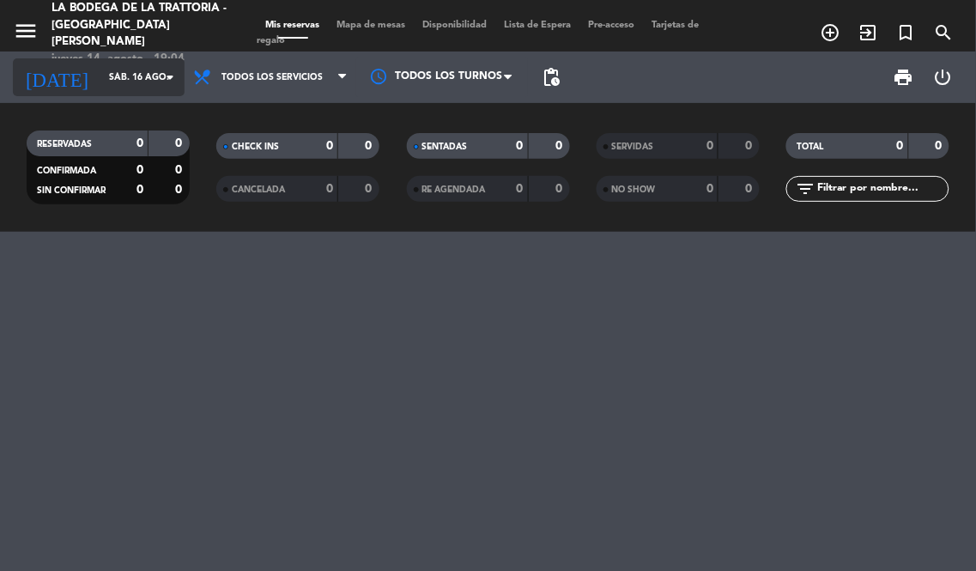
click at [100, 77] on input "sáb. 16 ago." at bounding box center [163, 77] width 126 height 27
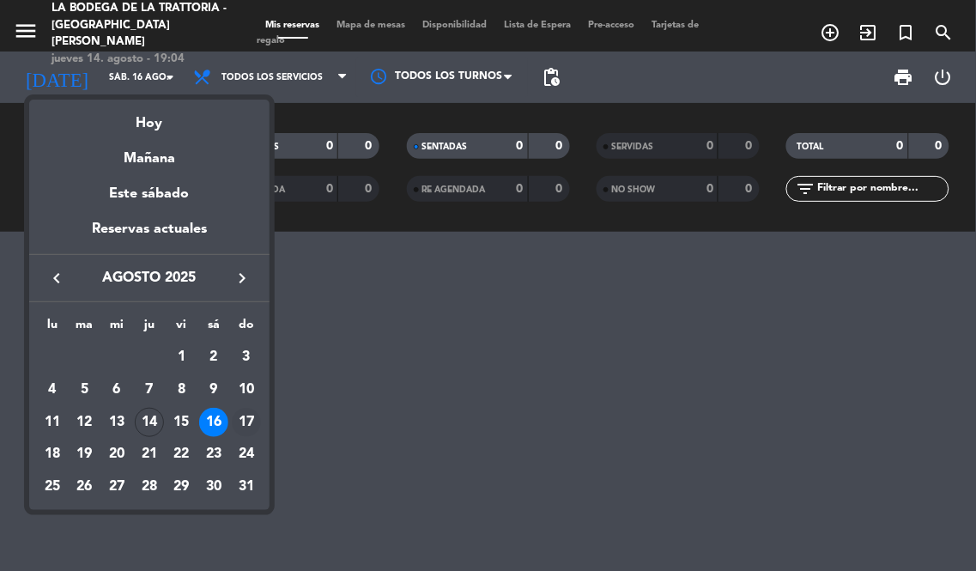
click at [245, 410] on div "17" at bounding box center [246, 422] width 29 height 29
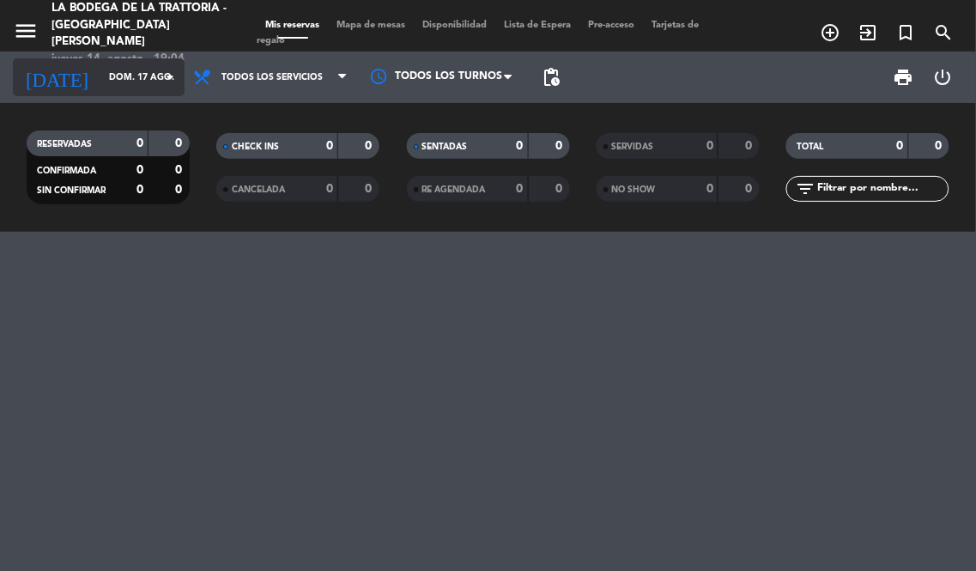
click at [148, 73] on input "dom. 17 ago." at bounding box center [163, 77] width 126 height 27
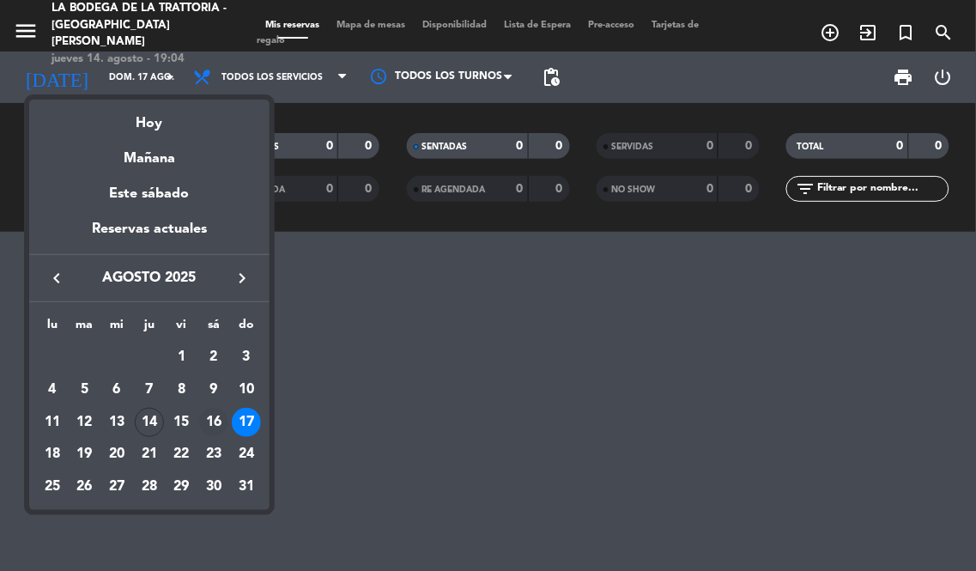
click at [220, 427] on div "16" at bounding box center [213, 422] width 29 height 29
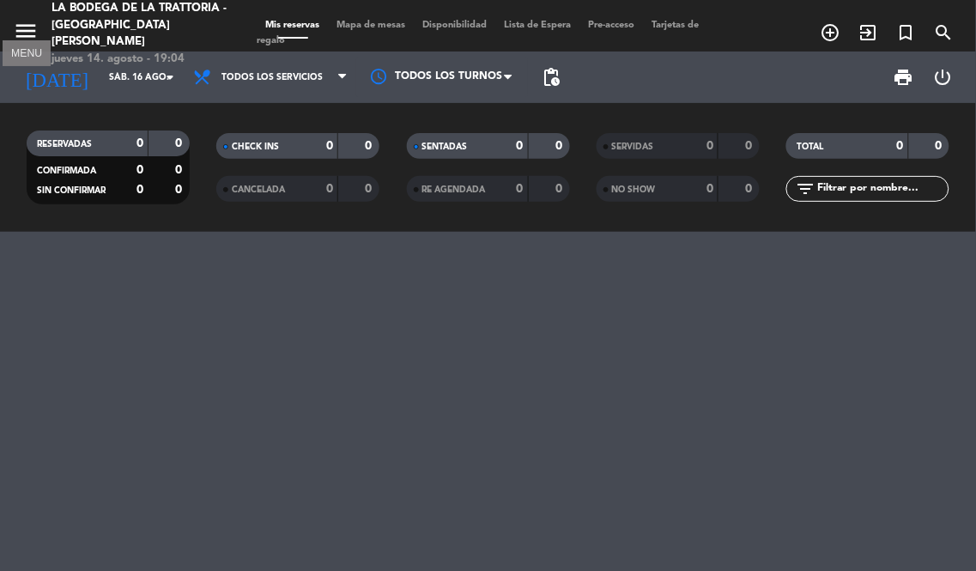
click at [15, 23] on icon "menu" at bounding box center [26, 31] width 26 height 26
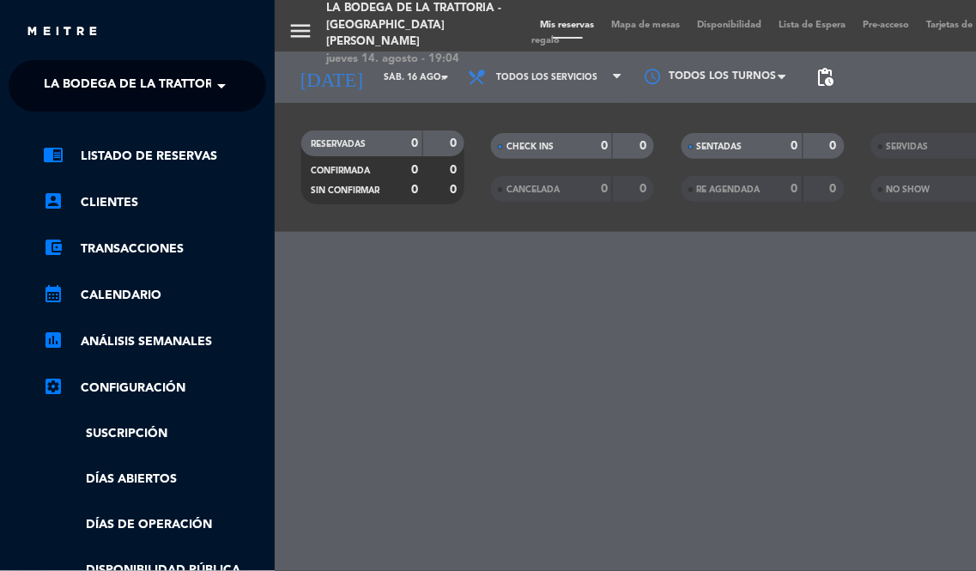
click at [215, 83] on span at bounding box center [225, 86] width 29 height 36
click at [359, 363] on div "menu La Bodega de la Trattoria - [GEOGRAPHIC_DATA][PERSON_NAME] [DATE] 14. agos…" at bounding box center [763, 285] width 976 height 571
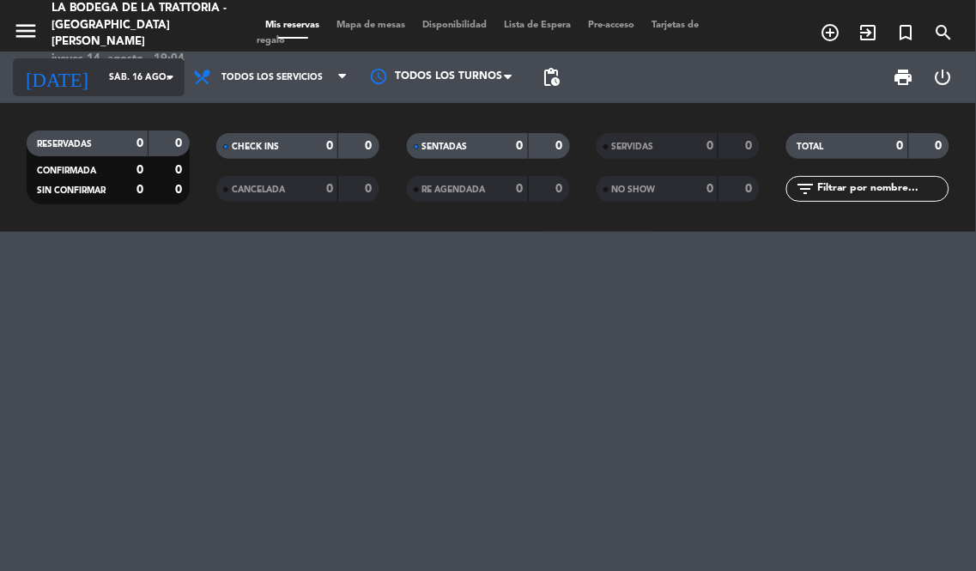
click at [125, 66] on input "sáb. 16 ago." at bounding box center [163, 77] width 126 height 27
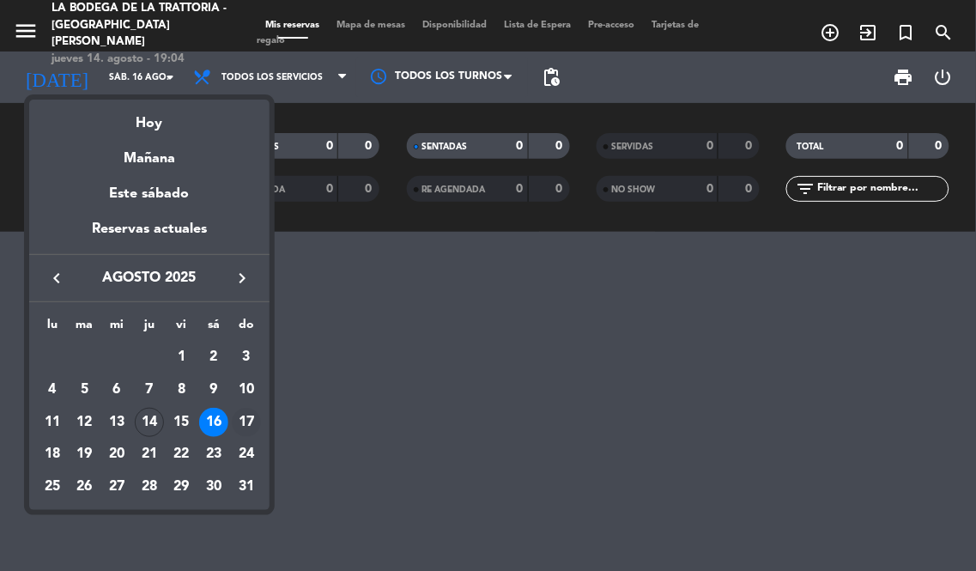
click at [245, 416] on div "17" at bounding box center [246, 422] width 29 height 29
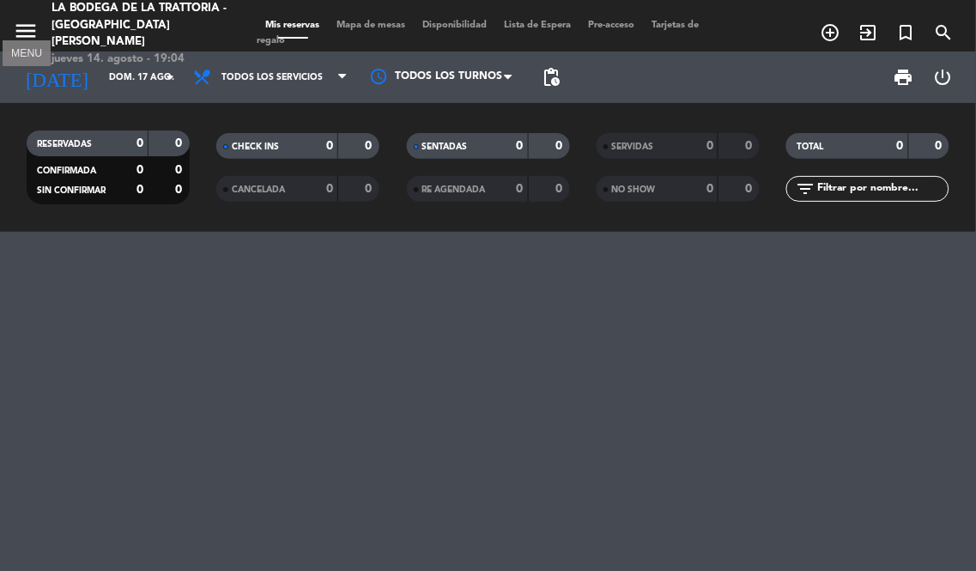
click at [17, 21] on icon "menu" at bounding box center [26, 31] width 26 height 26
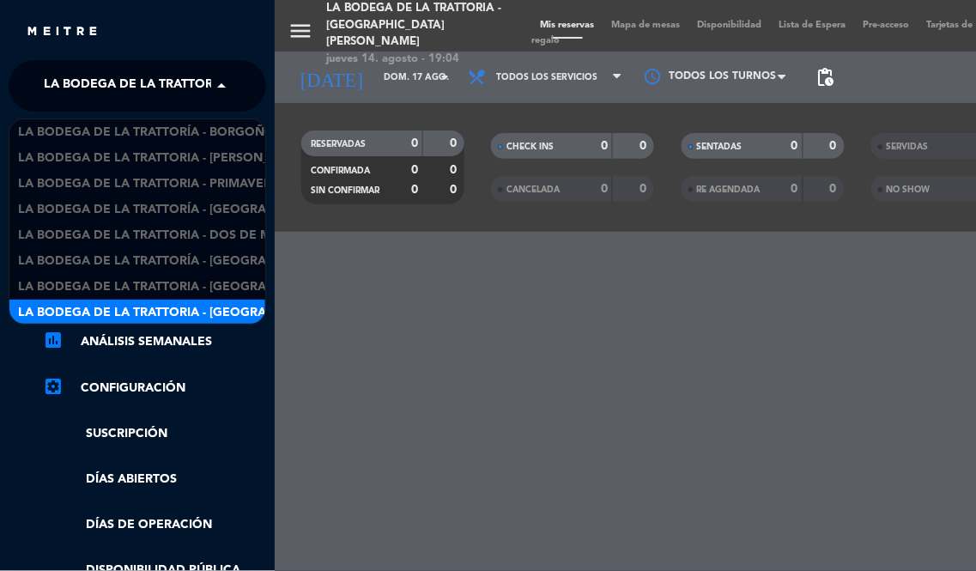
click at [177, 89] on span "La Bodega de la Trattoria - [GEOGRAPHIC_DATA][PERSON_NAME]" at bounding box center [253, 86] width 418 height 36
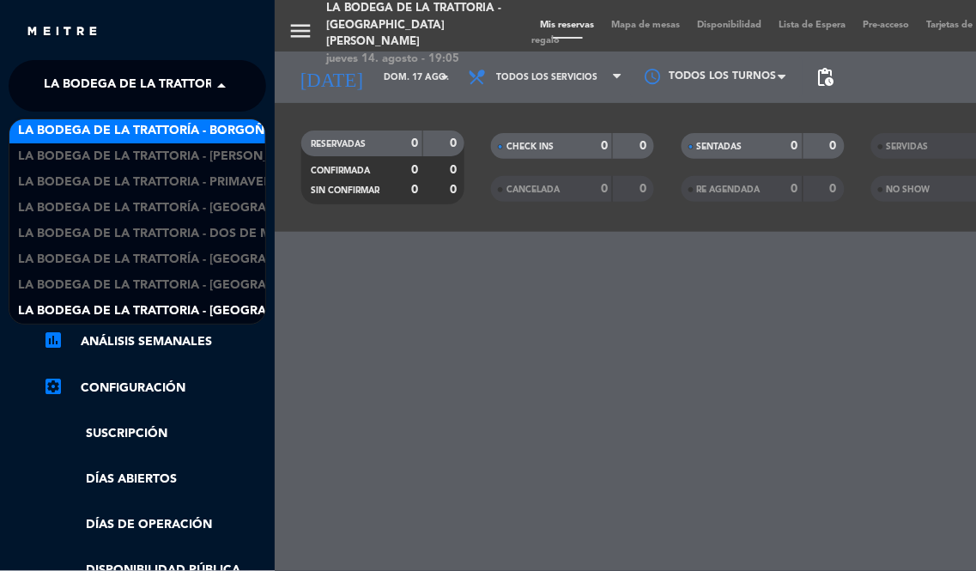
click at [180, 136] on span "La Bodega de la Trattoría - Borgoño" at bounding box center [146, 131] width 257 height 20
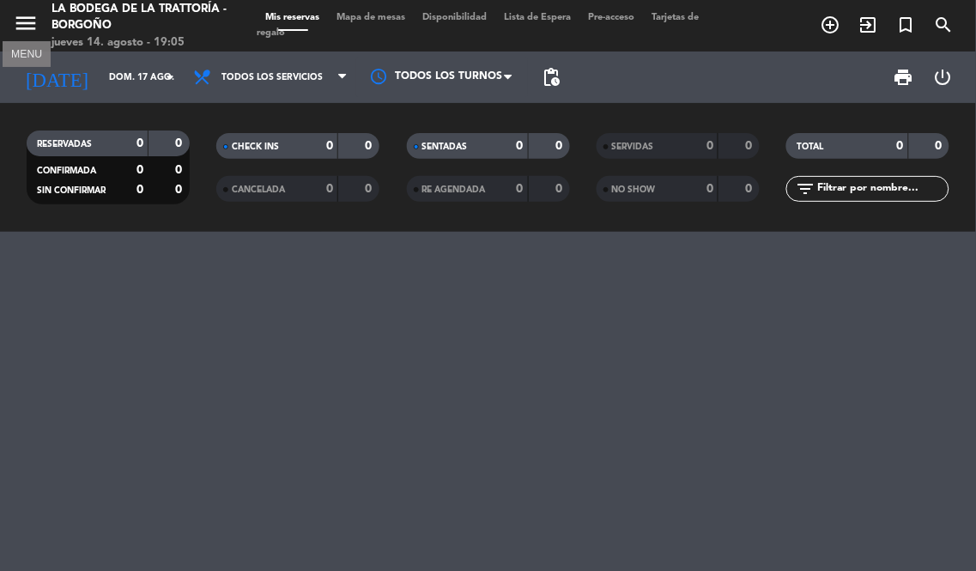
click at [35, 24] on icon "menu" at bounding box center [26, 23] width 26 height 26
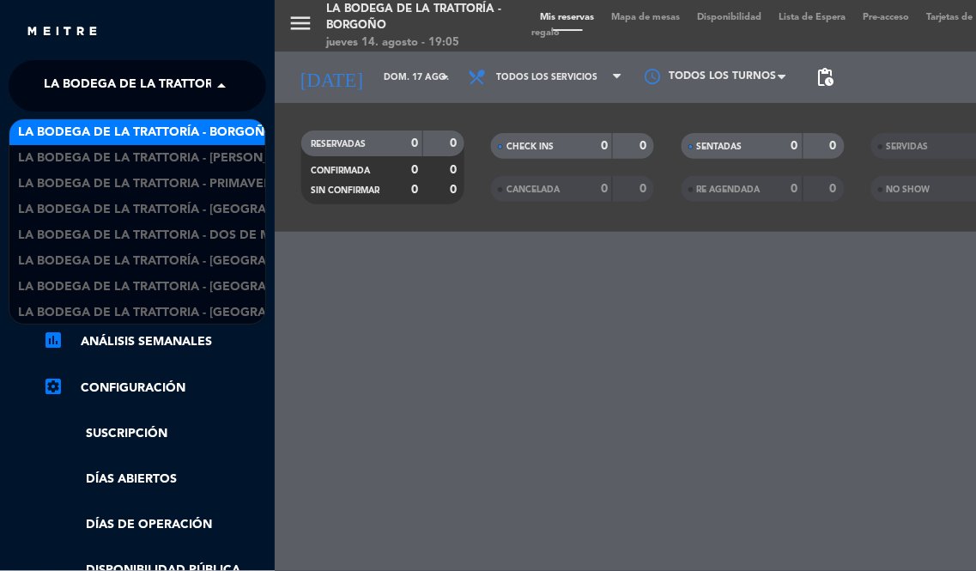
click at [200, 80] on span "La Bodega de la Trattoría - Borgoño" at bounding box center [172, 86] width 257 height 36
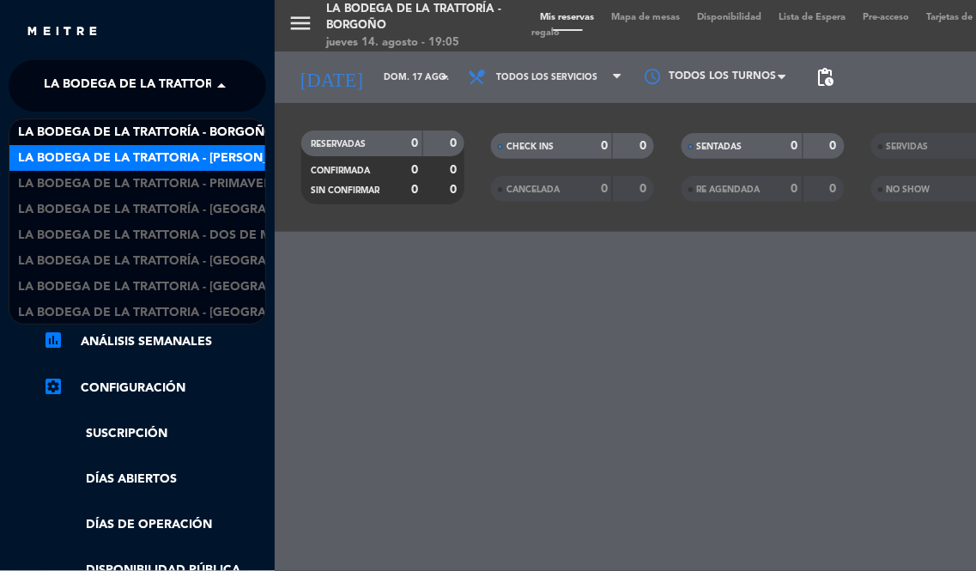
click at [217, 151] on span "La Bodega de la Trattoria - [PERSON_NAME]" at bounding box center [163, 158] width 291 height 20
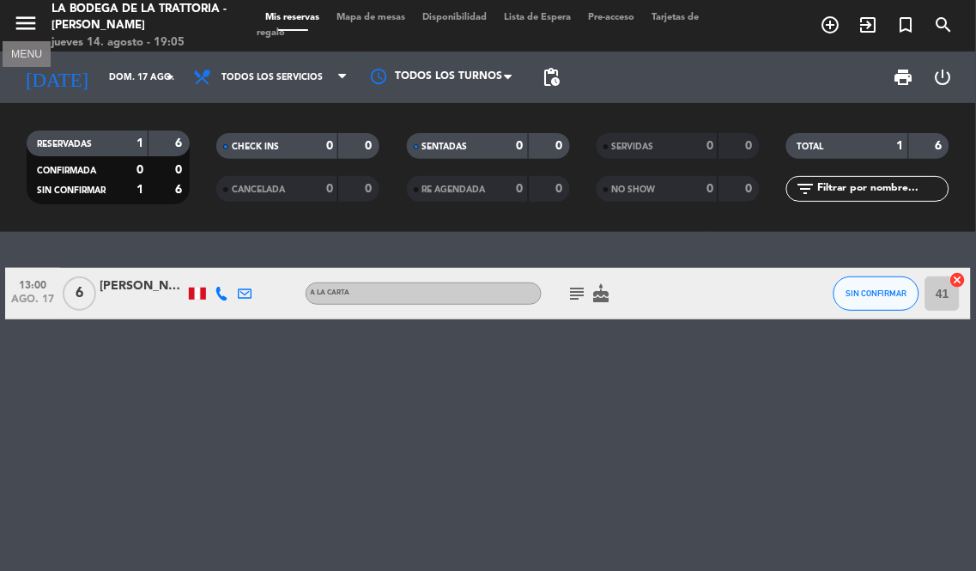
click at [15, 21] on icon "menu" at bounding box center [26, 23] width 26 height 26
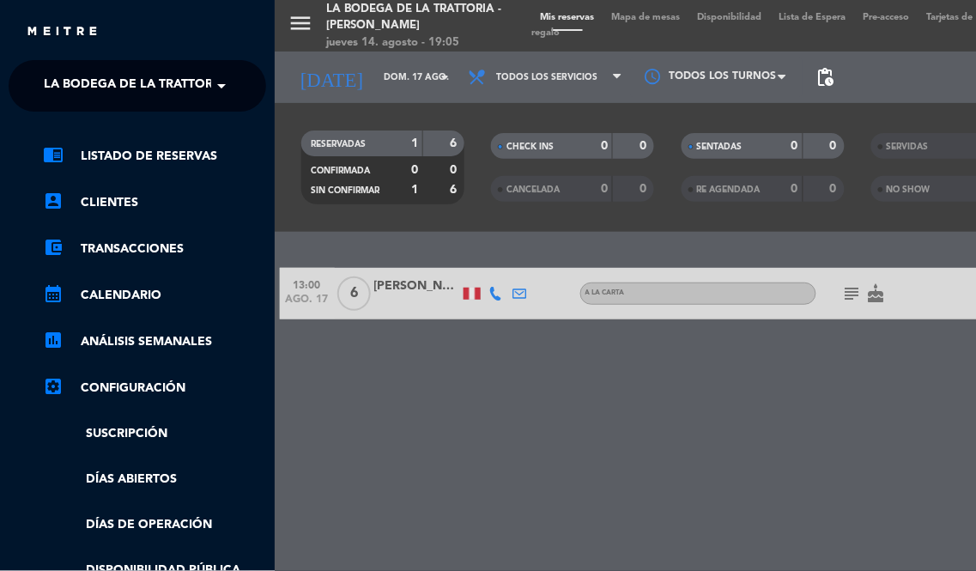
click at [185, 100] on ng-select "× La Bodega de la Trattoria - [PERSON_NAME] ×" at bounding box center [137, 85] width 257 height 51
click at [187, 90] on span "La Bodega de la Trattoria - [PERSON_NAME]" at bounding box center [189, 86] width 291 height 36
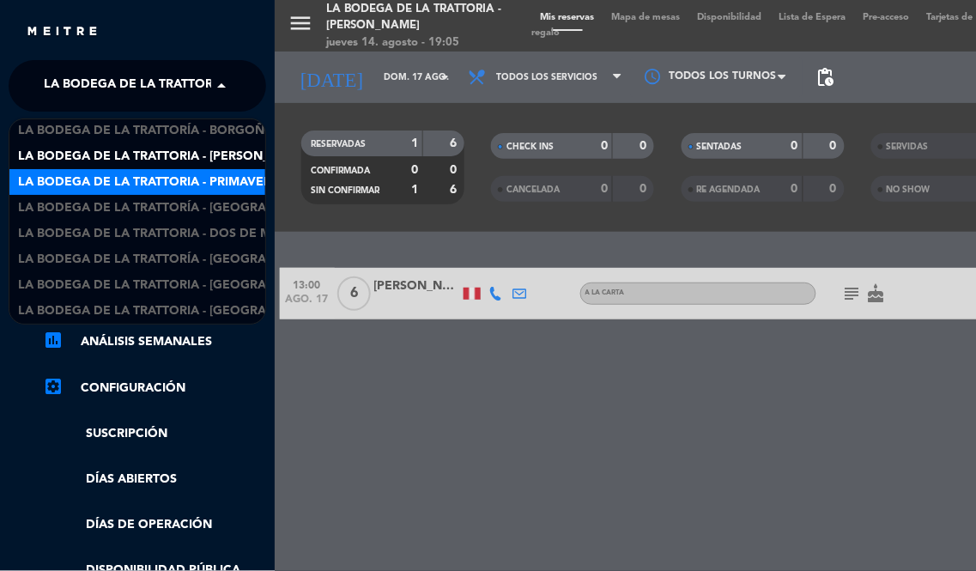
click at [215, 180] on span "La Bodega de la Trattoria - Primavera" at bounding box center [149, 182] width 262 height 20
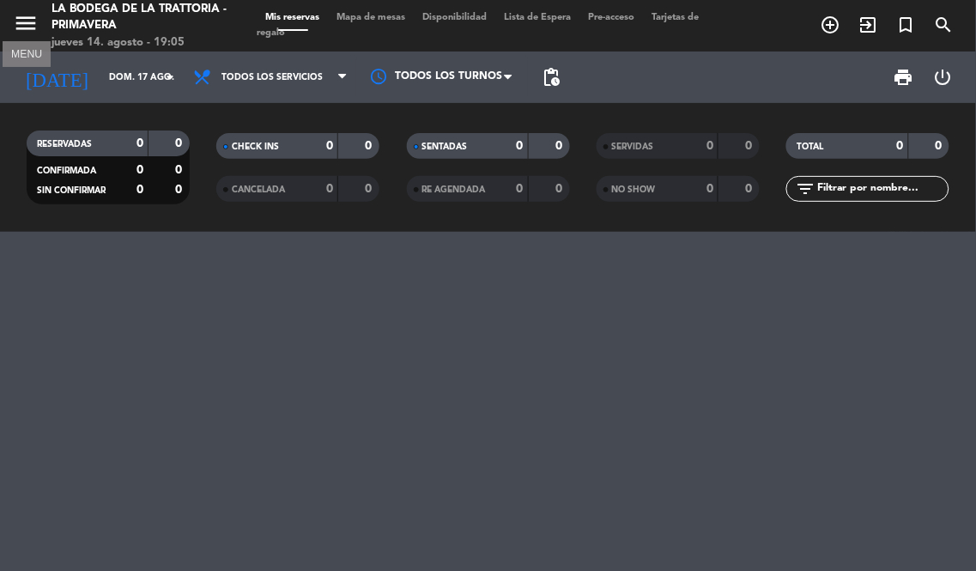
click at [29, 26] on icon "menu" at bounding box center [26, 23] width 26 height 26
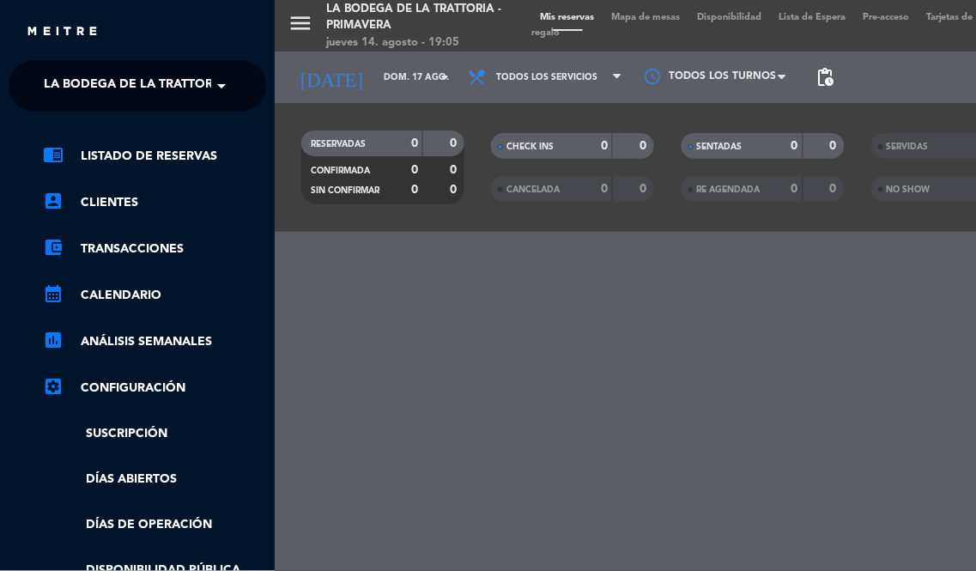
click at [233, 80] on span at bounding box center [225, 86] width 29 height 36
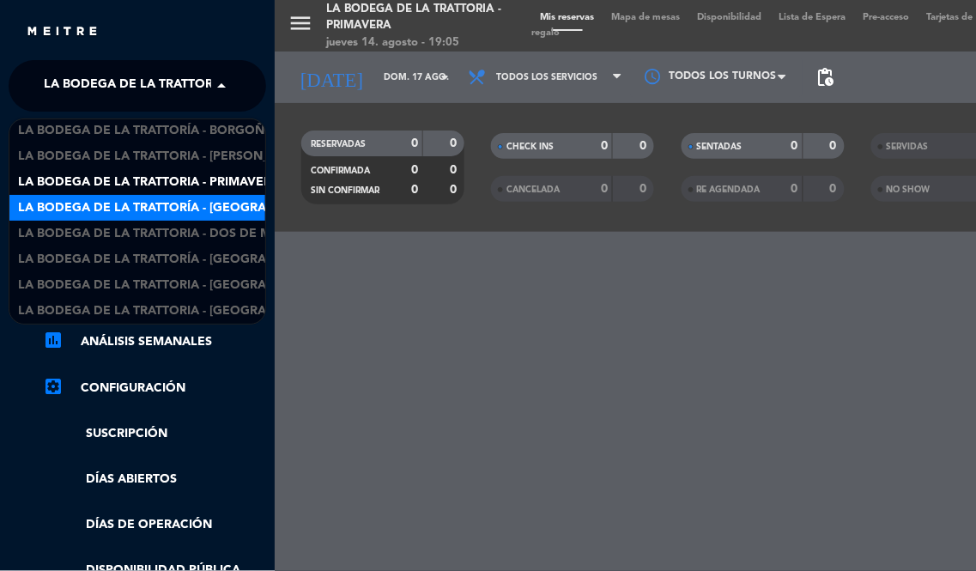
click at [233, 207] on span "La Bodega de la Trattoría - [GEOGRAPHIC_DATA]" at bounding box center [177, 208] width 318 height 20
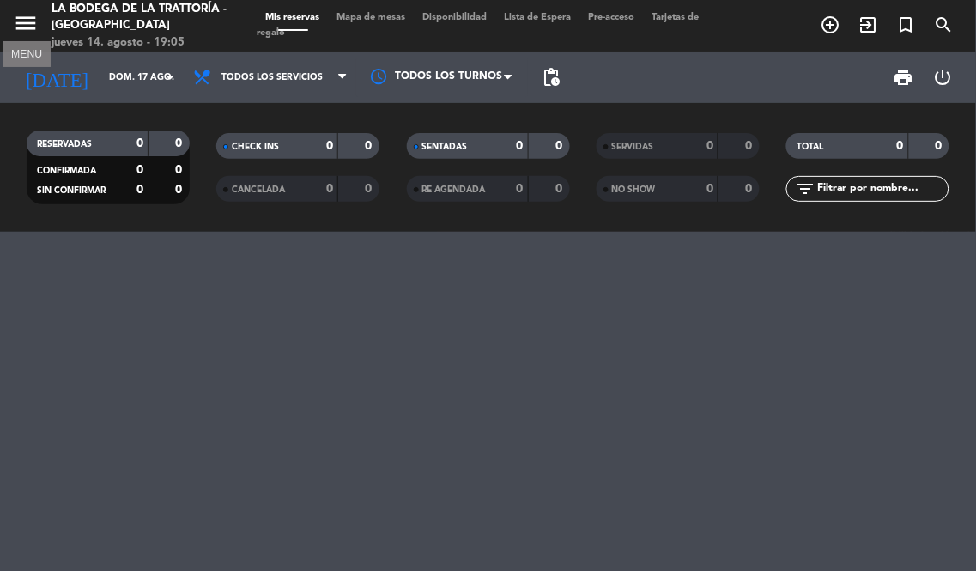
click at [29, 17] on icon "menu" at bounding box center [26, 23] width 26 height 26
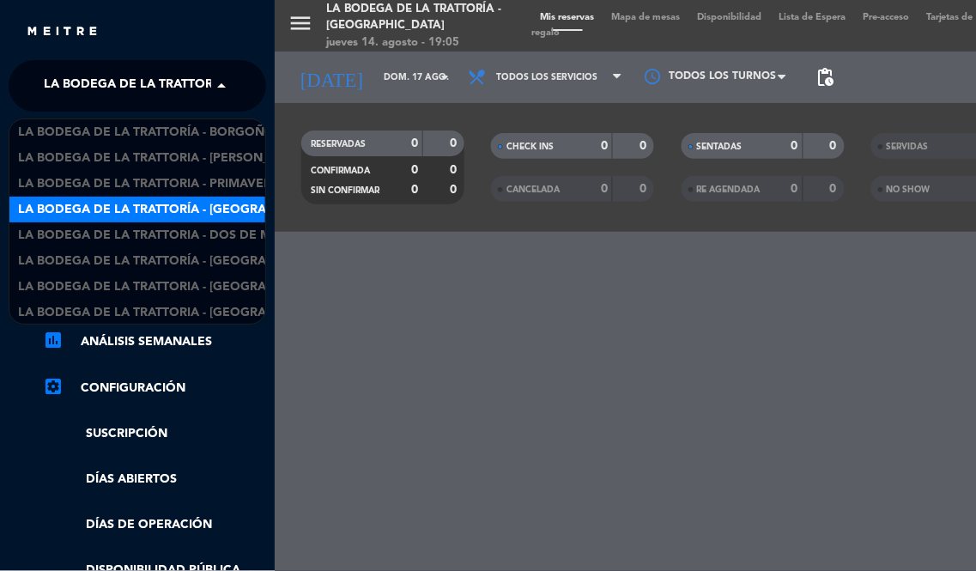
click at [207, 89] on span "La Bodega de la Trattoría - [GEOGRAPHIC_DATA]" at bounding box center [203, 86] width 318 height 36
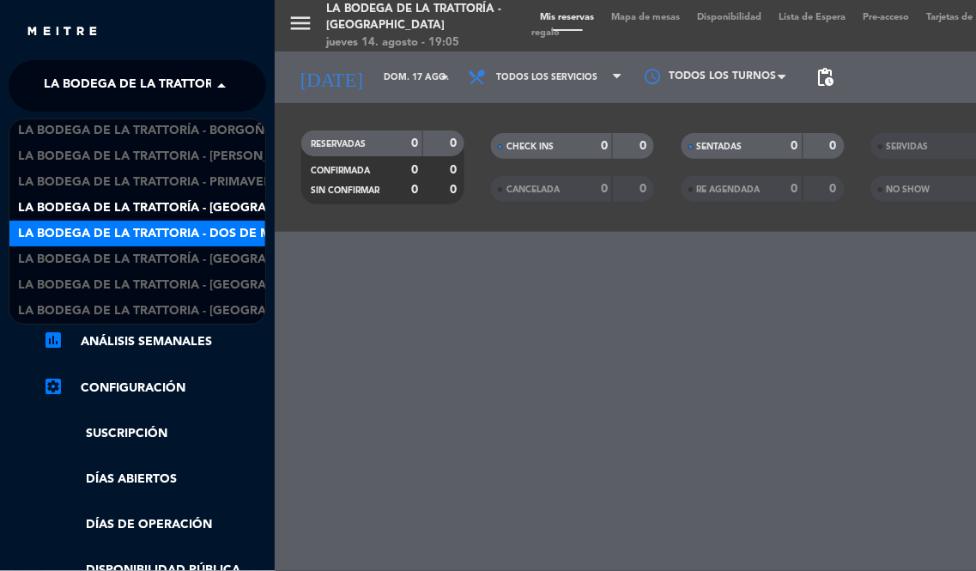
click at [212, 233] on span "La Bodega de la Trattoria - Dos de Mayo" at bounding box center [157, 234] width 279 height 20
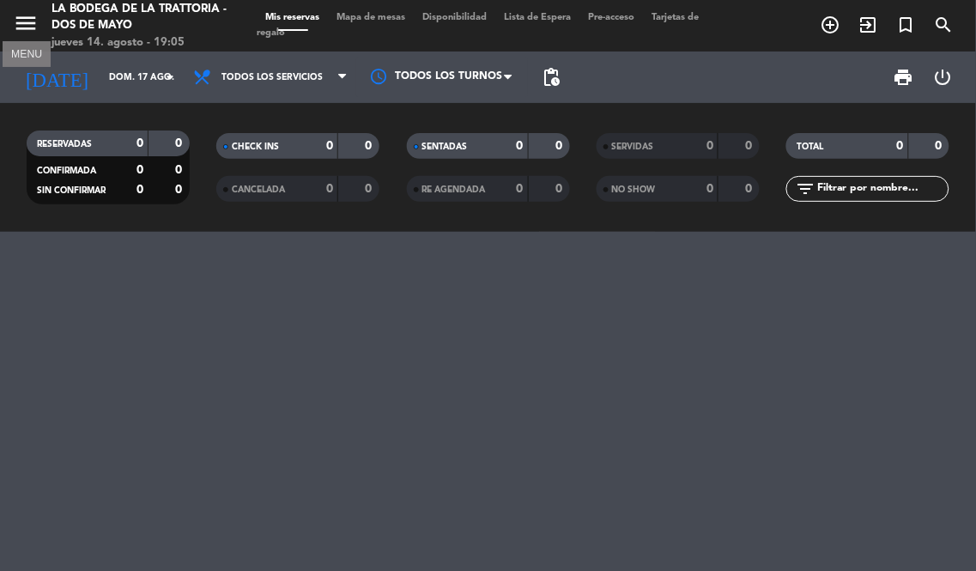
click at [27, 23] on icon "menu" at bounding box center [26, 23] width 26 height 26
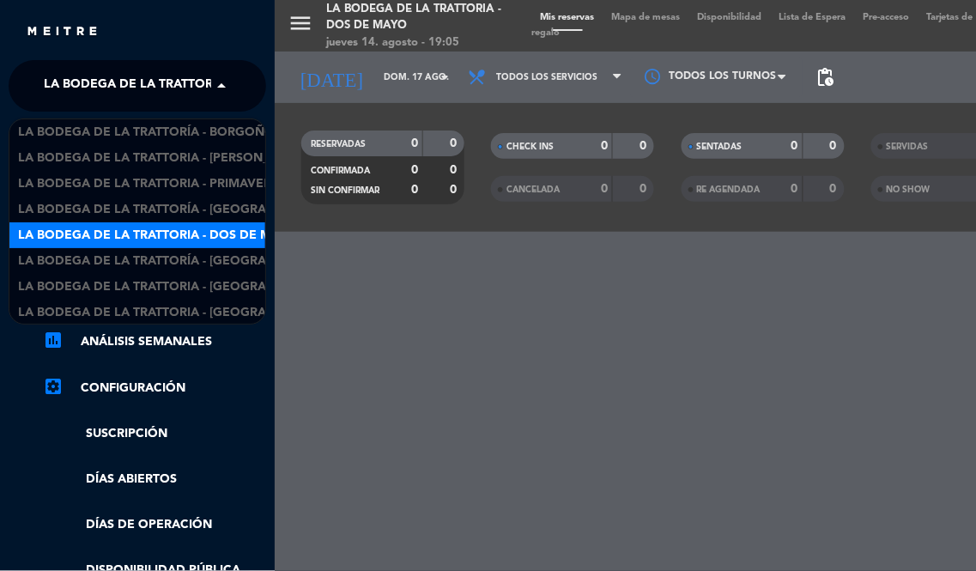
click at [206, 88] on span "La Bodega de la Trattoria - Dos de Mayo" at bounding box center [183, 86] width 279 height 36
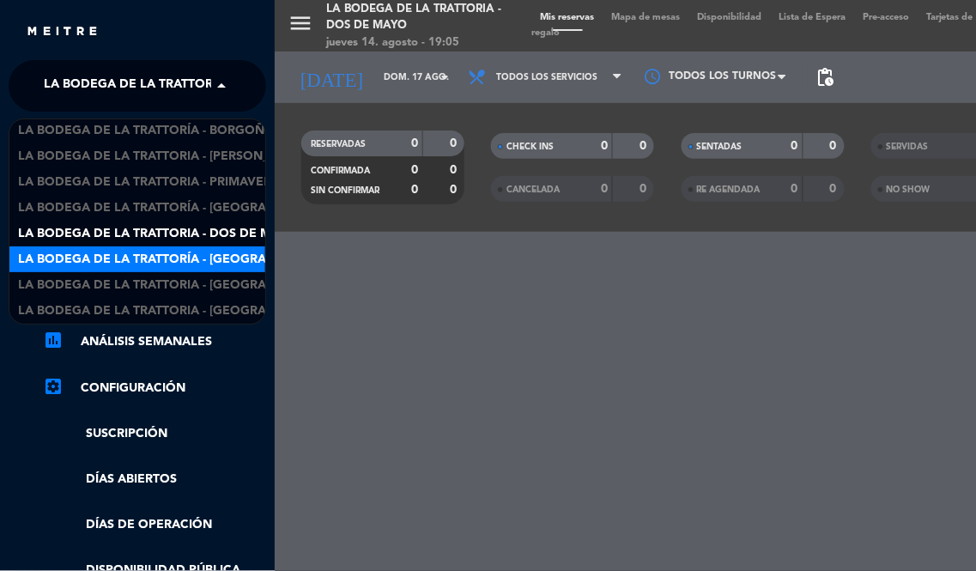
click at [210, 257] on span "La Bodega de la Trattoría - [GEOGRAPHIC_DATA][PERSON_NAME]" at bounding box center [227, 260] width 418 height 20
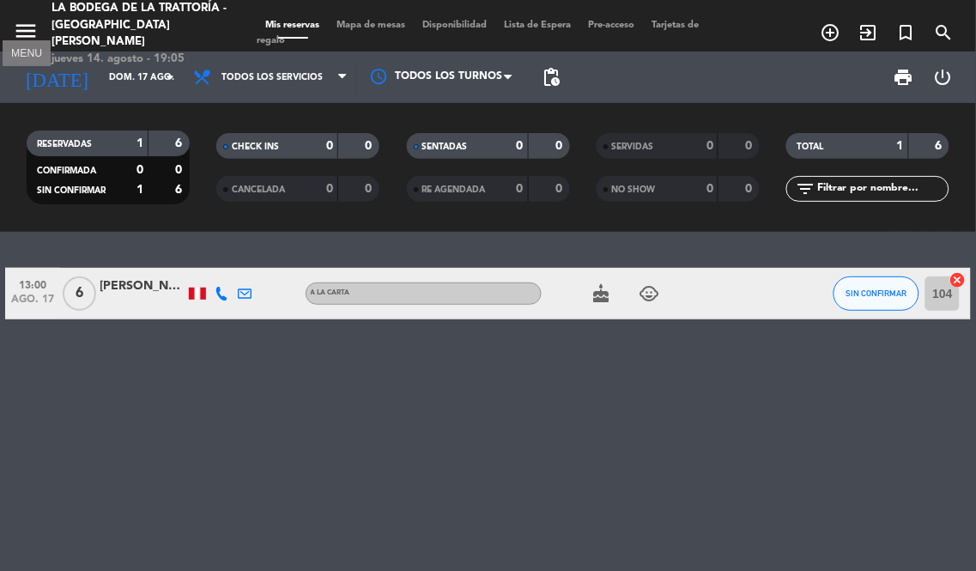
click at [28, 19] on icon "menu" at bounding box center [26, 31] width 26 height 26
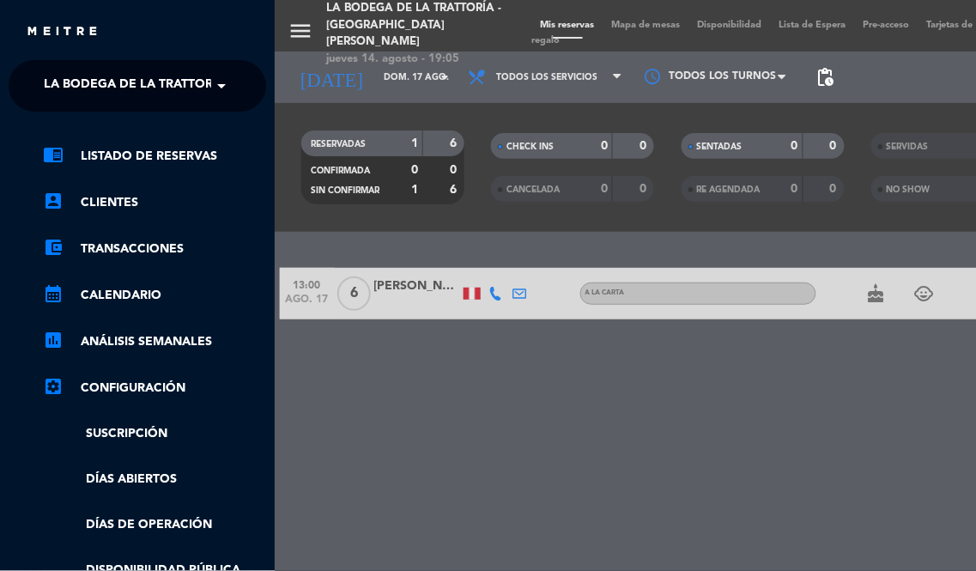
click at [203, 77] on span "La Bodega de la Trattoría - [GEOGRAPHIC_DATA][PERSON_NAME]" at bounding box center [253, 86] width 418 height 36
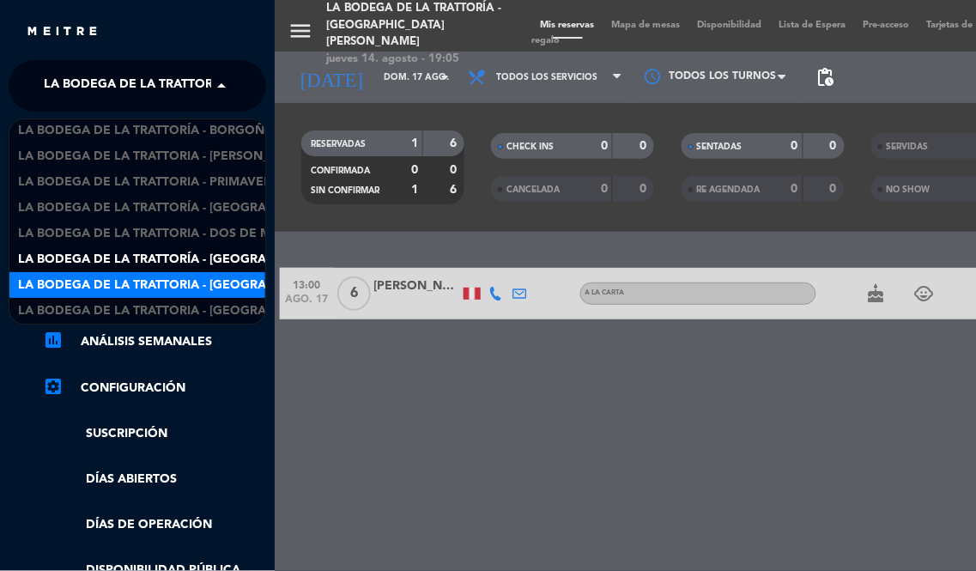
click at [232, 276] on span "La Bodega de la Trattoria - [GEOGRAPHIC_DATA]" at bounding box center [177, 285] width 318 height 20
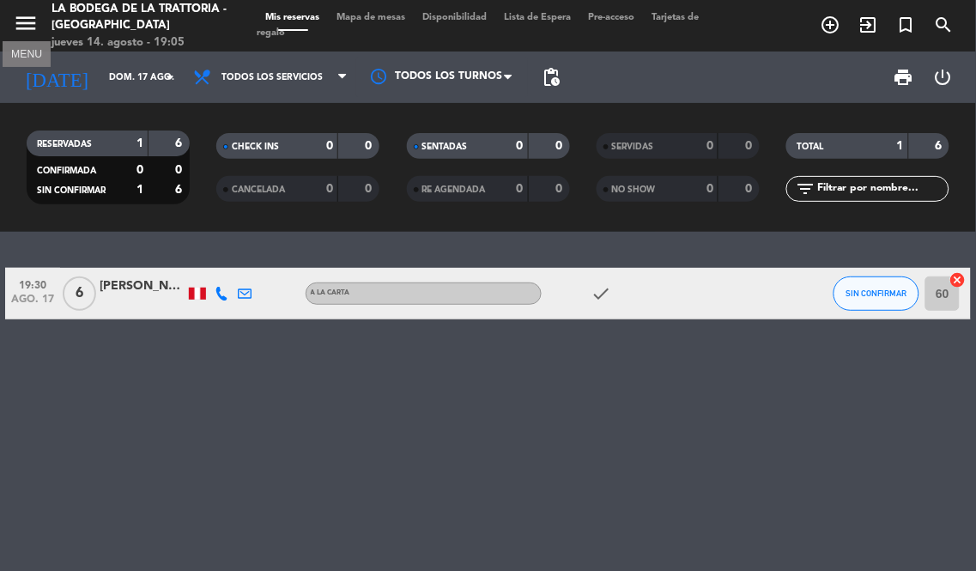
click at [21, 18] on icon "menu" at bounding box center [26, 23] width 26 height 26
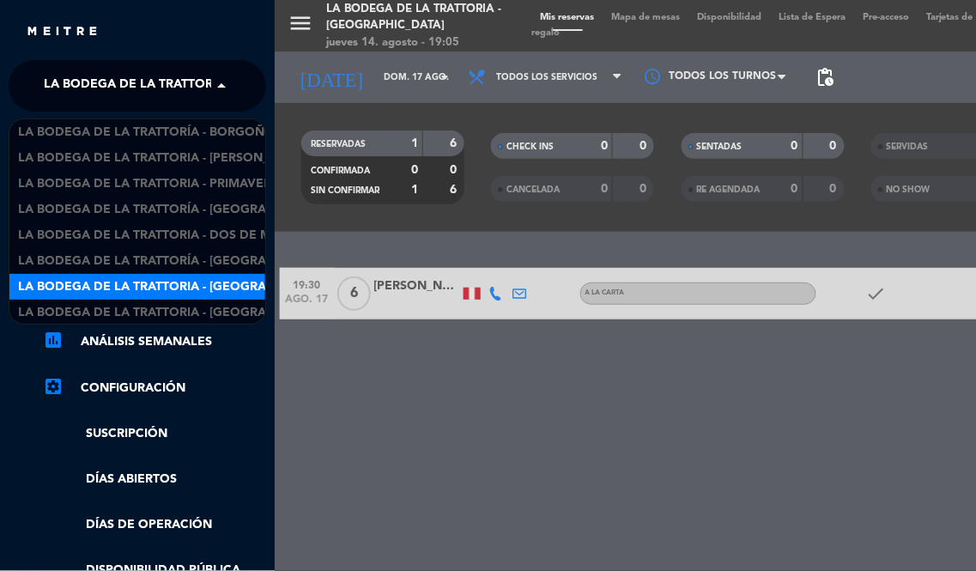
click at [181, 96] on span "La Bodega de la Trattoria - [GEOGRAPHIC_DATA]" at bounding box center [203, 86] width 318 height 36
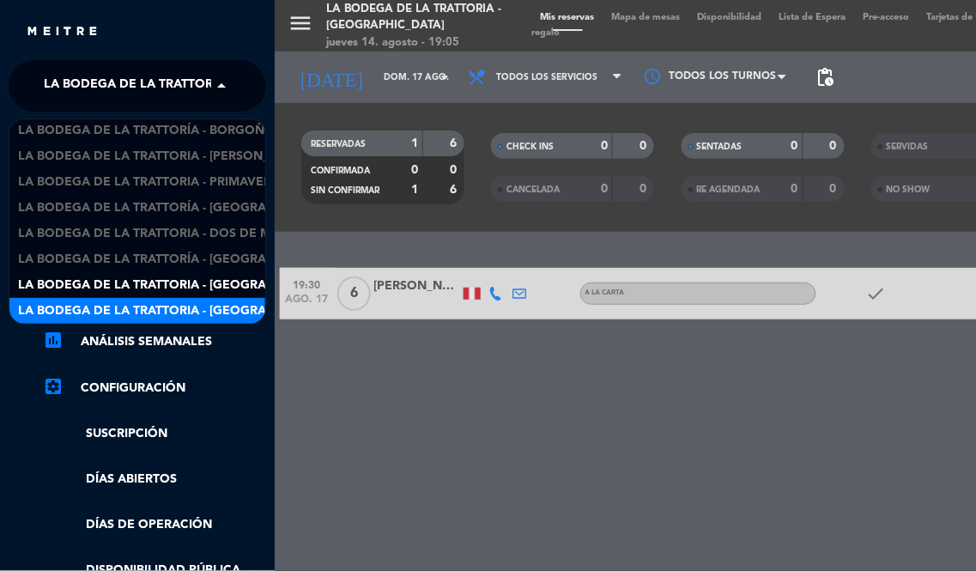
click at [223, 302] on span "La Bodega de la Trattoria - [GEOGRAPHIC_DATA][PERSON_NAME]" at bounding box center [227, 311] width 418 height 20
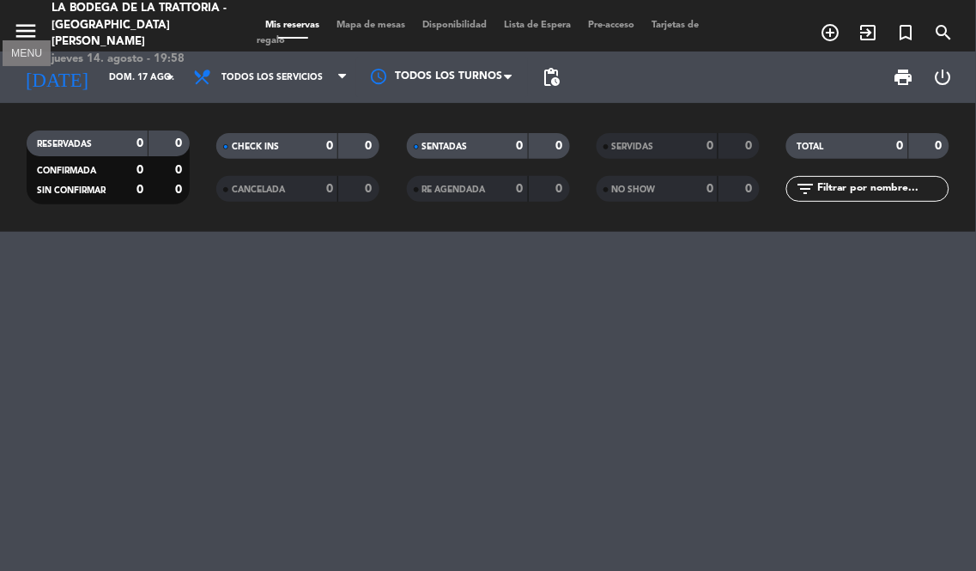
click at [26, 27] on icon "menu" at bounding box center [26, 31] width 26 height 26
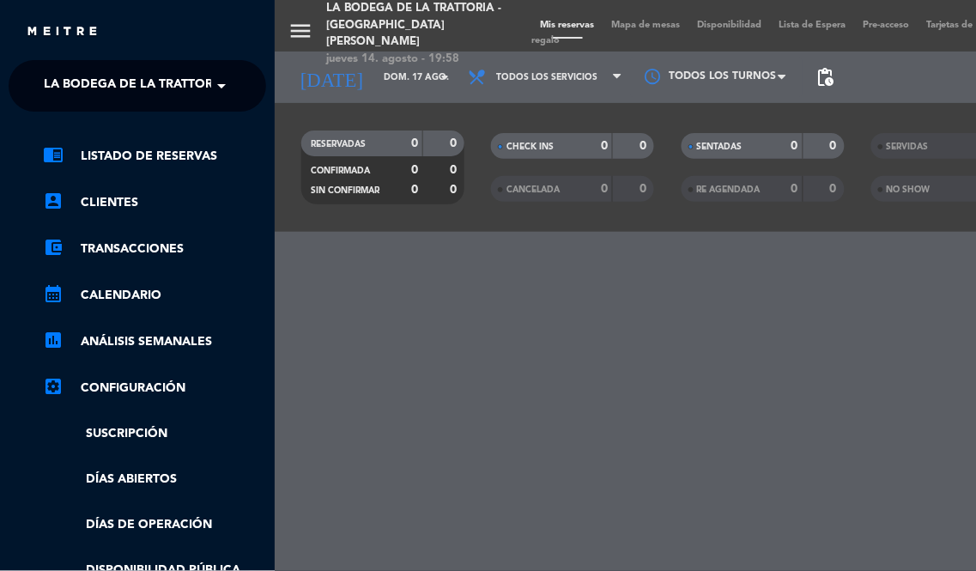
click at [166, 99] on span "La Bodega de la Trattoria - [GEOGRAPHIC_DATA][PERSON_NAME]" at bounding box center [253, 86] width 418 height 36
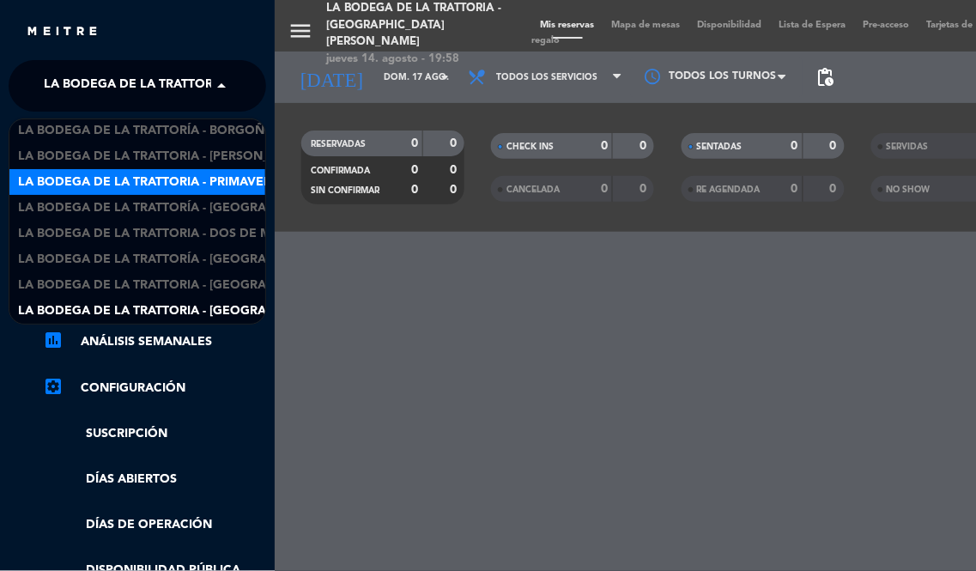
click at [203, 176] on span "La Bodega de la Trattoria - Primavera" at bounding box center [149, 182] width 262 height 20
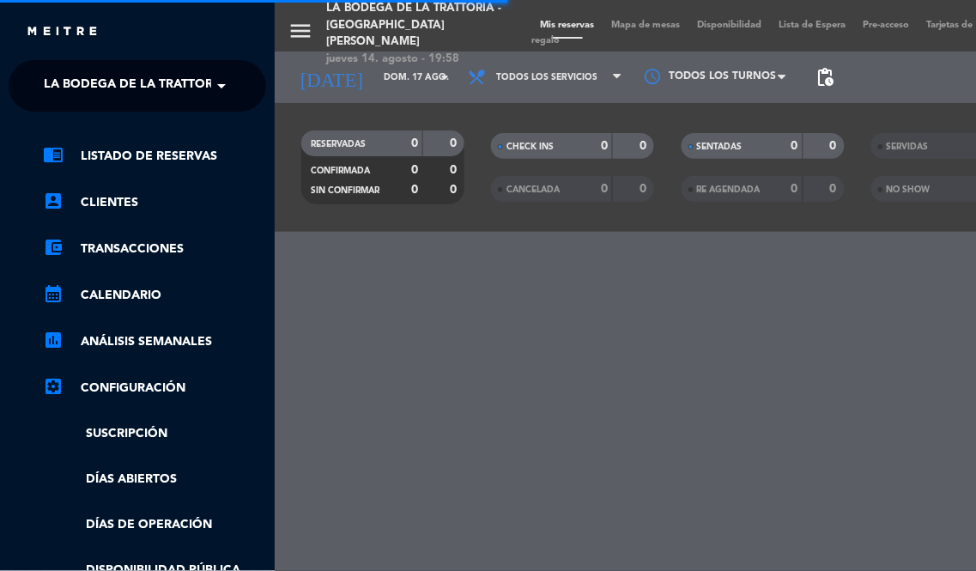
click at [459, 335] on div "menu La Bodega de la Trattoria - [GEOGRAPHIC_DATA][PERSON_NAME] [DATE] 14. agos…" at bounding box center [763, 285] width 976 height 571
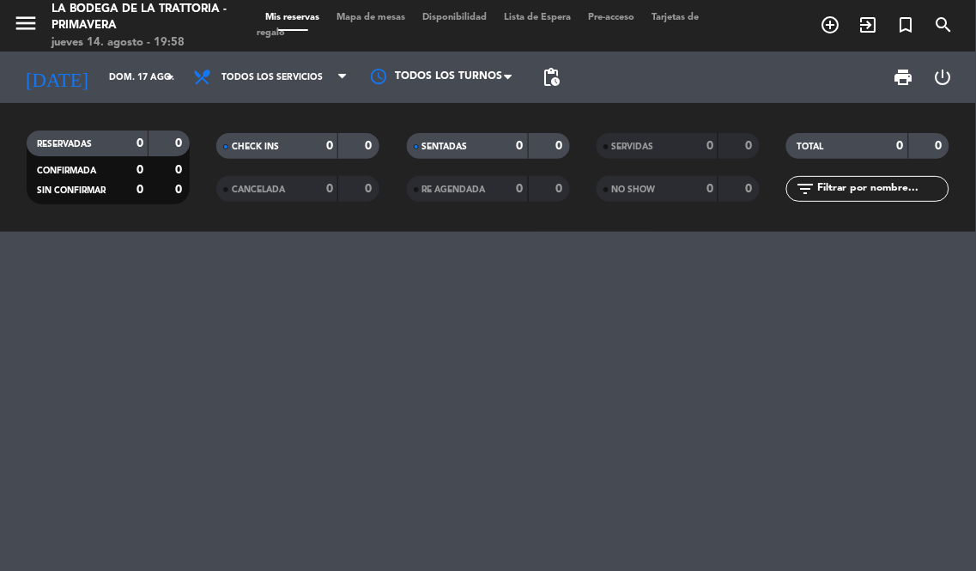
click at [475, 281] on div at bounding box center [488, 401] width 976 height 339
click at [100, 65] on input "dom. 17 ago." at bounding box center [163, 77] width 126 height 27
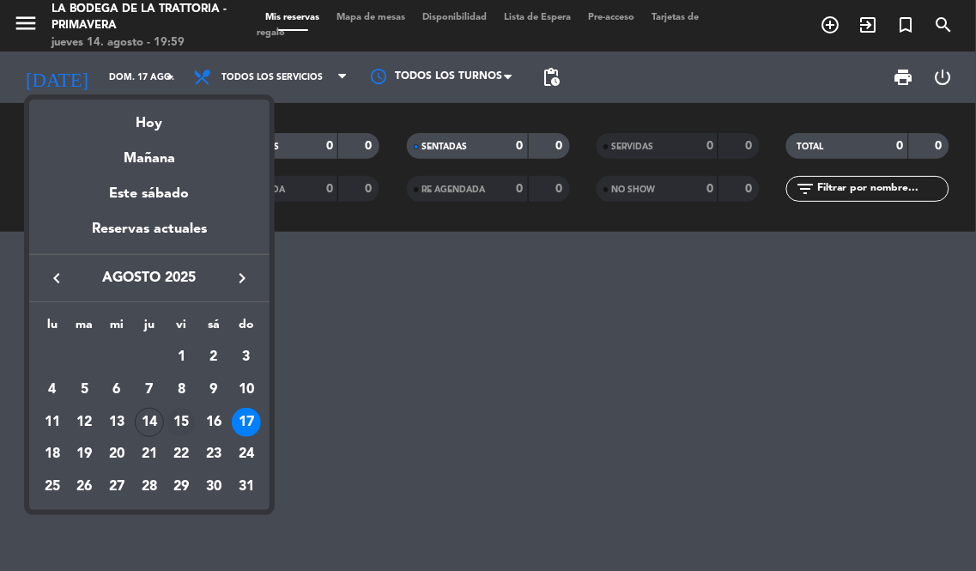
click at [191, 424] on div "15" at bounding box center [180, 422] width 29 height 29
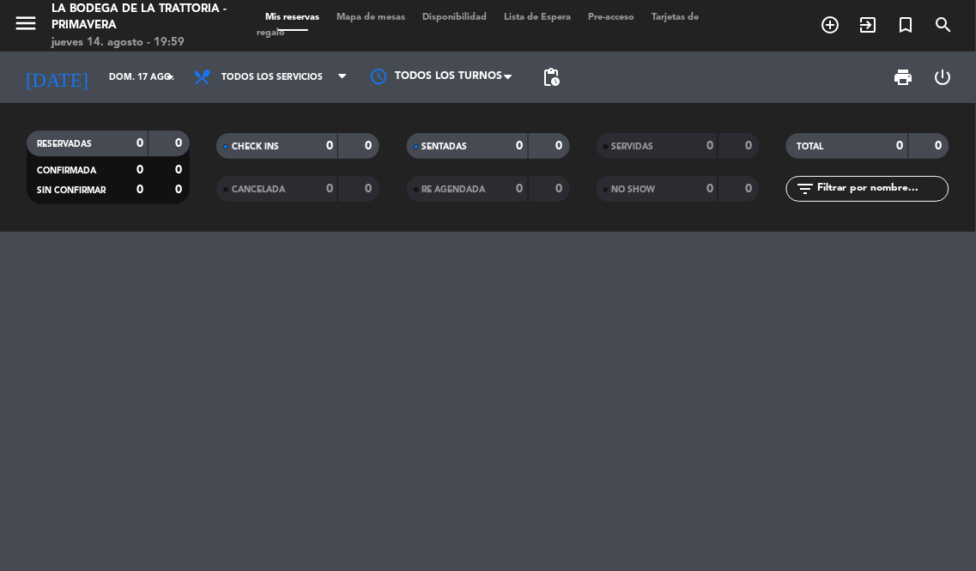
type input "vie. 15 ago."
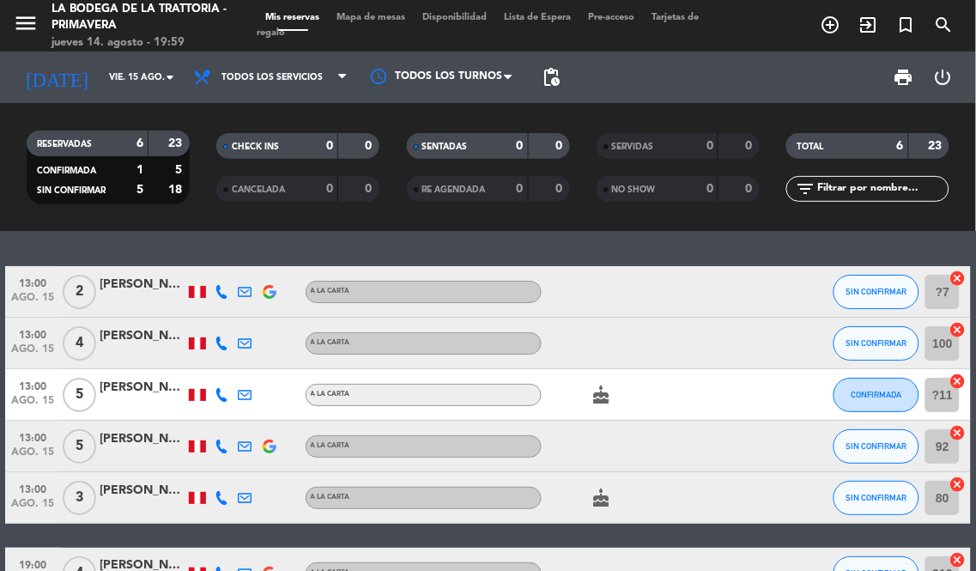
scroll to position [0, 0]
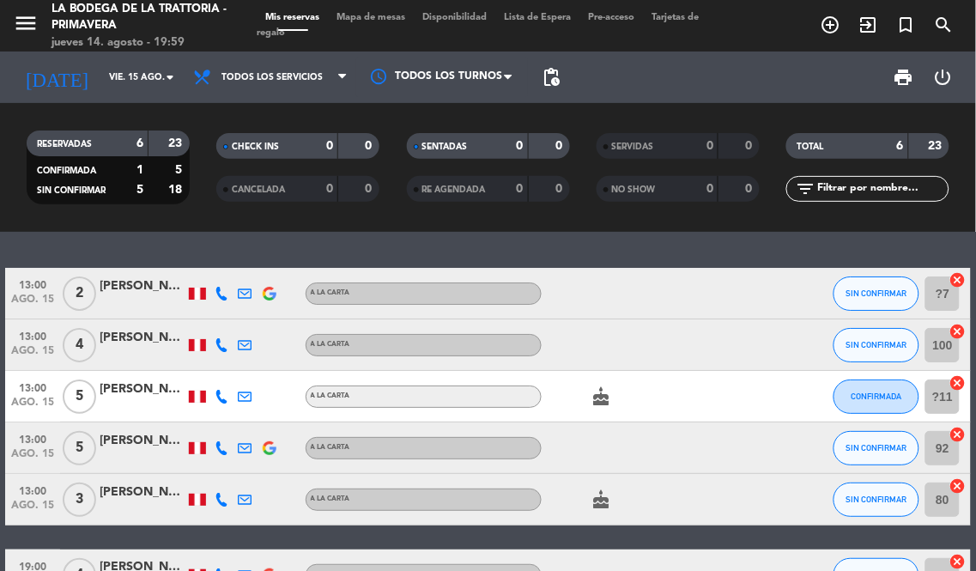
click at [137, 281] on div "[PERSON_NAME]" at bounding box center [143, 286] width 86 height 20
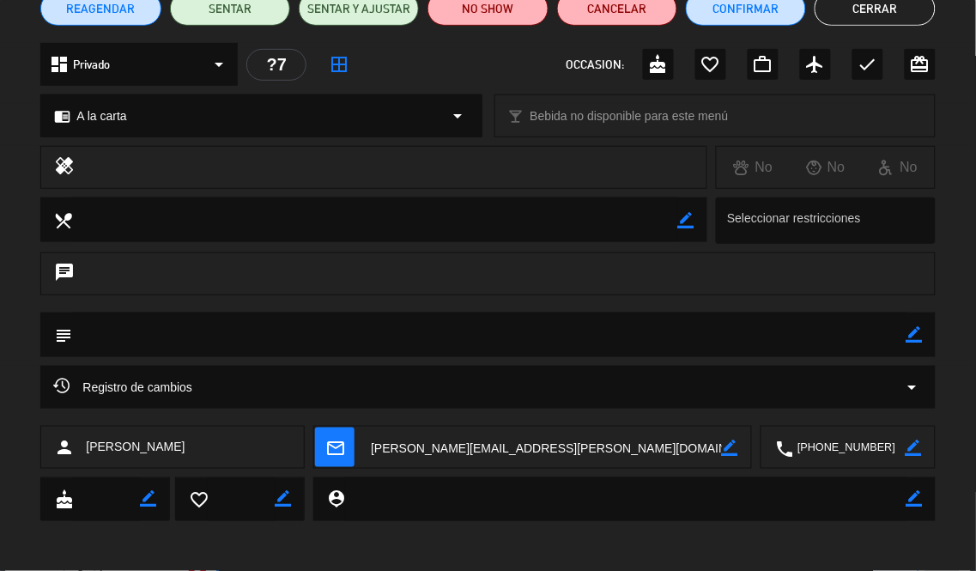
scroll to position [165, 0]
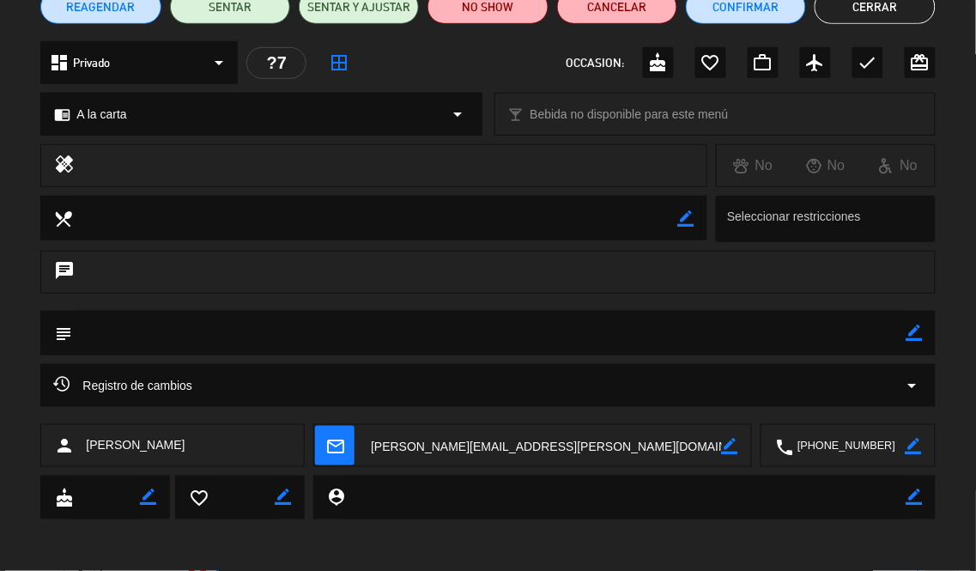
click at [847, 444] on textarea at bounding box center [849, 446] width 112 height 43
click at [445, 448] on textarea at bounding box center [543, 446] width 355 height 43
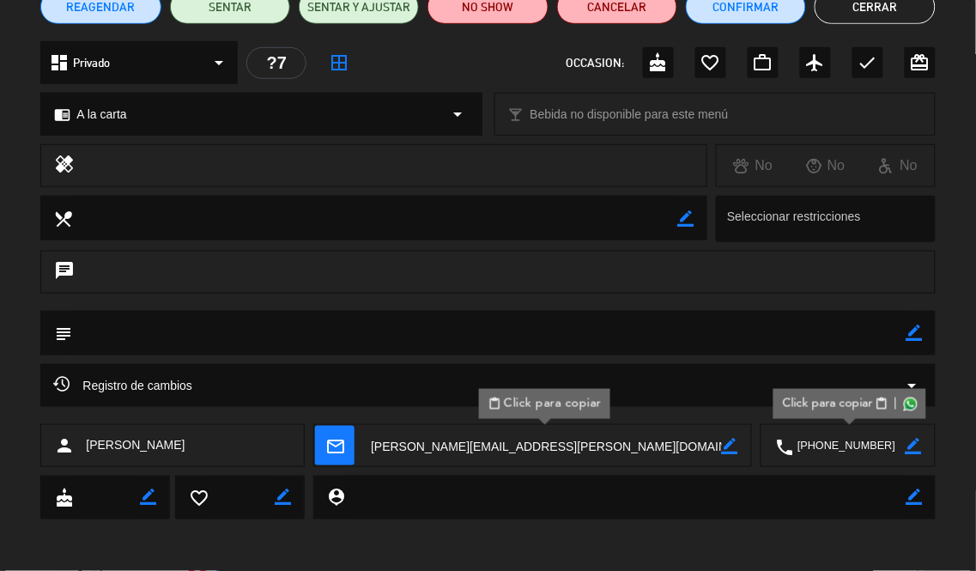
drag, startPoint x: 191, startPoint y: 450, endPoint x: 88, endPoint y: 464, distance: 104.9
click at [88, 464] on div "person [PERSON_NAME]" at bounding box center [171, 445] width 263 height 43
copy span "[PERSON_NAME]"
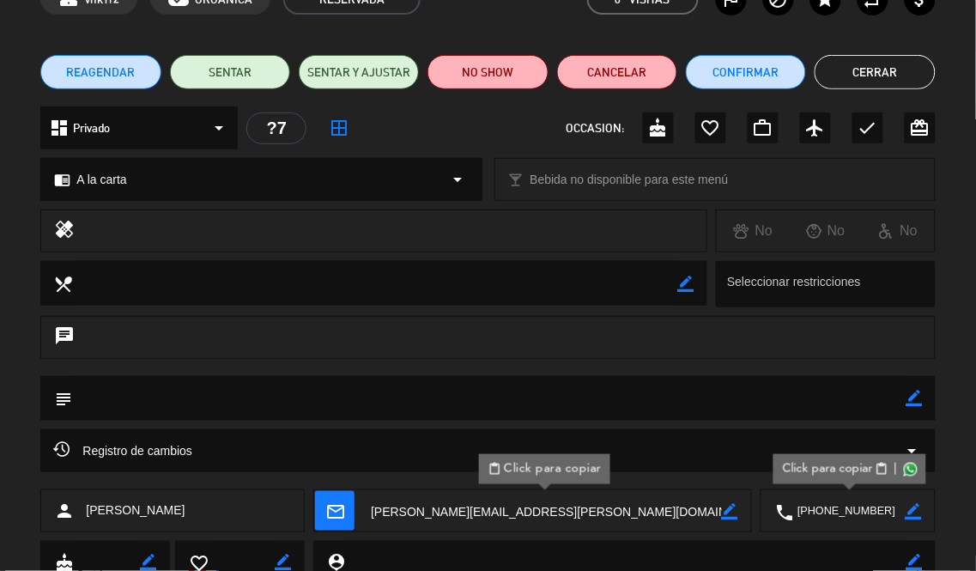
scroll to position [0, 0]
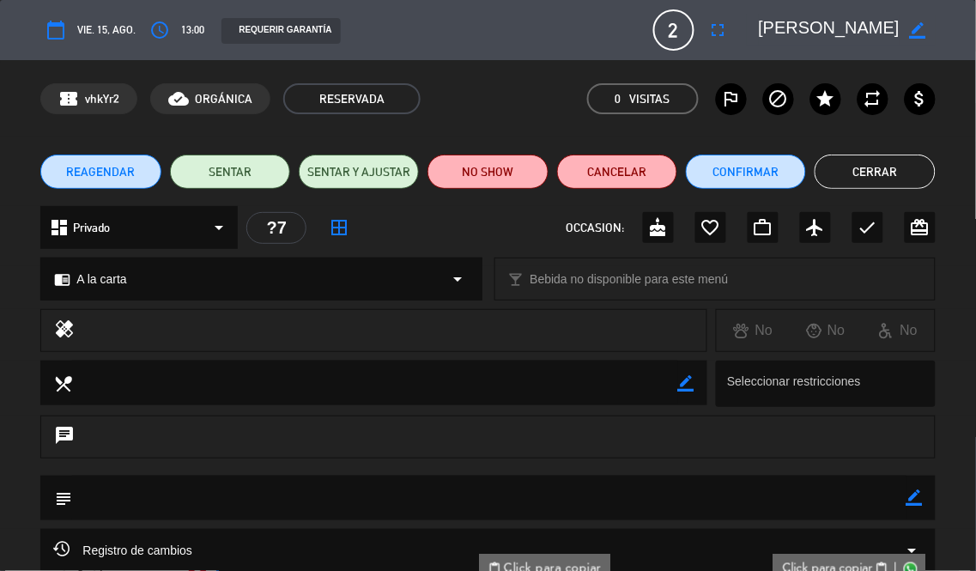
click at [879, 173] on button "Cerrar" at bounding box center [874, 171] width 120 height 34
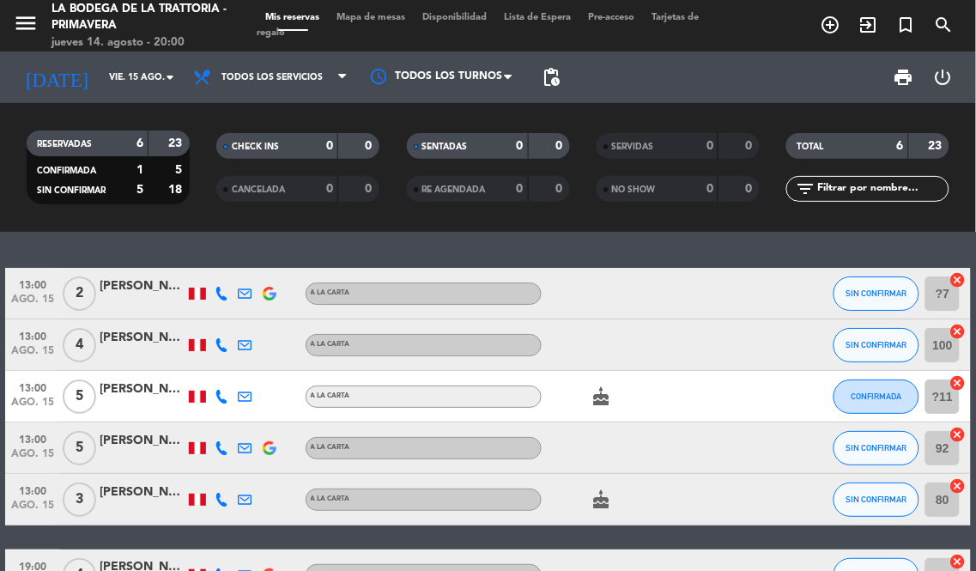
click at [58, 536] on div "13:00 [DATE] 2 [PERSON_NAME] A la carta SIN CONFIRMAR ?7 cancel 13:00 [DATE] 4 …" at bounding box center [488, 434] width 966 height 333
